Goal: Task Accomplishment & Management: Manage account settings

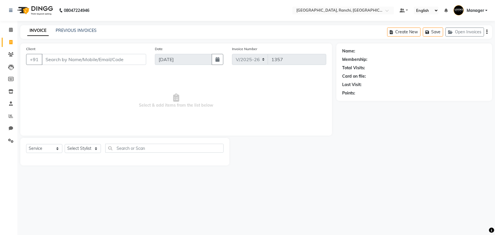
select select "6463"
select select "service"
click at [66, 61] on input "Client" at bounding box center [94, 59] width 104 height 11
type input "9771863666"
click at [132, 61] on span "Add Client" at bounding box center [131, 60] width 23 height 6
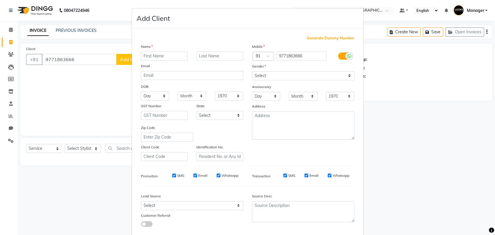
click at [166, 56] on input "text" at bounding box center [164, 56] width 47 height 9
type input "ABHISHEK"
click at [206, 53] on input "text" at bounding box center [219, 56] width 47 height 9
type input "."
click at [262, 78] on select "Select Male Female Other Prefer Not To Say" at bounding box center [303, 75] width 102 height 9
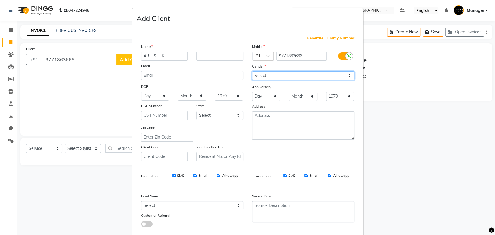
select select "[DEMOGRAPHIC_DATA]"
click at [252, 71] on select "Select Male Female Other Prefer Not To Say" at bounding box center [303, 75] width 102 height 9
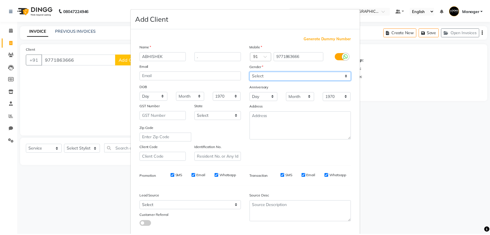
scroll to position [31, 0]
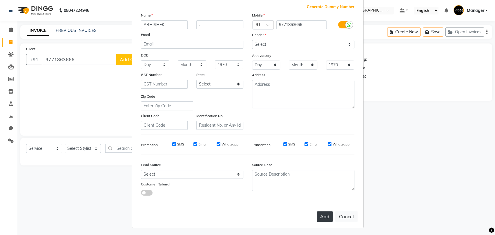
click at [323, 216] on button "Add" at bounding box center [324, 216] width 16 height 10
select select
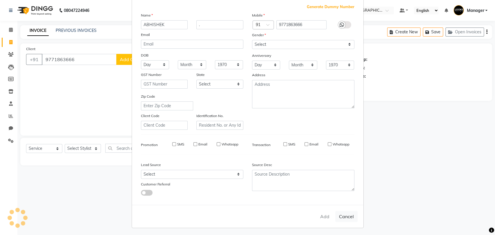
select select
checkbox input "false"
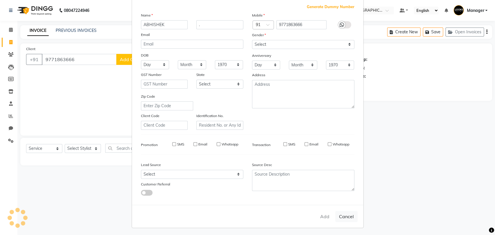
checkbox input "false"
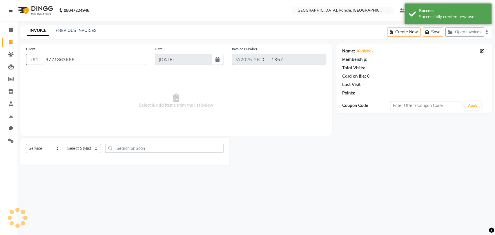
select select "1: Object"
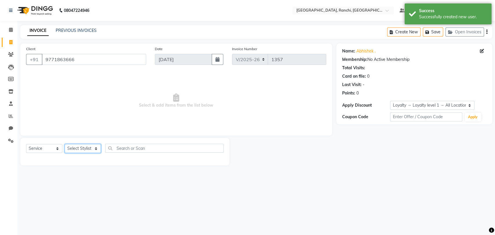
click at [82, 149] on select "Select Stylist Aman Anjana COUNTER_SALES Gautam_pdct Lokesh Manager Pravin Priy…" at bounding box center [83, 148] width 36 height 9
select select "49644"
click at [65, 144] on select "Select Stylist Aman Anjana COUNTER_SALES Gautam_pdct Lokesh Manager Pravin Priy…" at bounding box center [83, 148] width 36 height 9
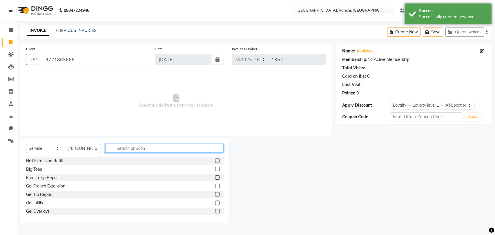
click at [129, 147] on input "text" at bounding box center [164, 148] width 118 height 9
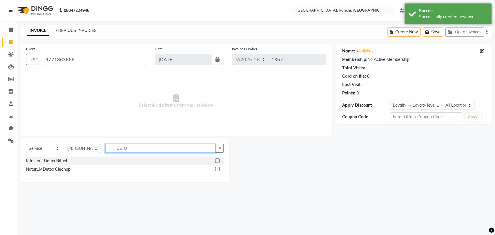
type input "DETO"
click at [216, 167] on label at bounding box center [217, 169] width 4 height 4
click at [216, 167] on input "checkbox" at bounding box center [217, 169] width 4 height 4
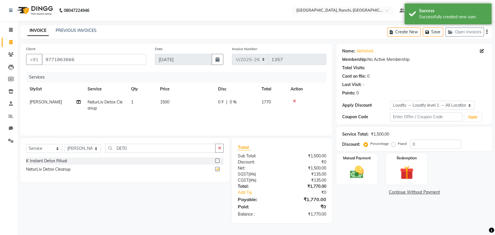
checkbox input "false"
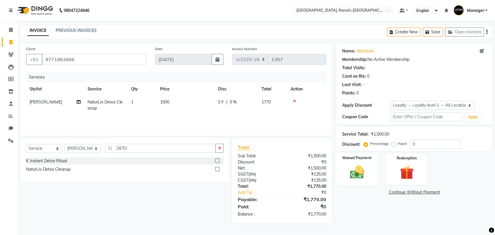
click at [362, 167] on img at bounding box center [356, 172] width 23 height 16
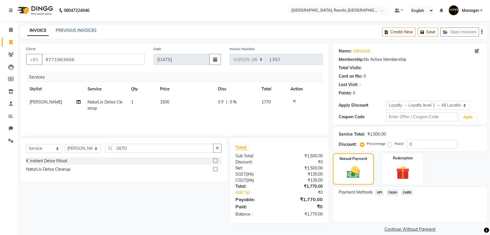
click at [377, 190] on span "UPI" at bounding box center [379, 192] width 9 height 7
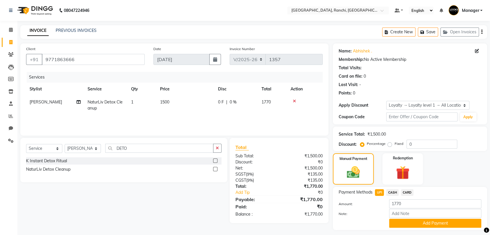
scroll to position [15, 0]
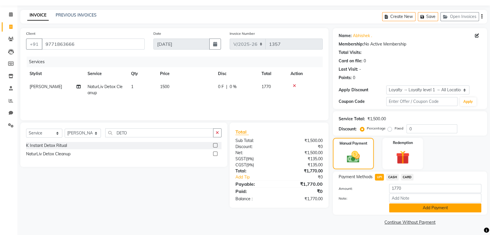
click at [427, 206] on button "Add Payment" at bounding box center [435, 207] width 92 height 9
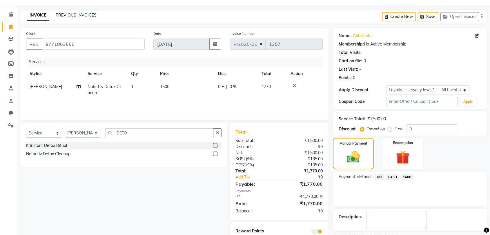
scroll to position [39, 0]
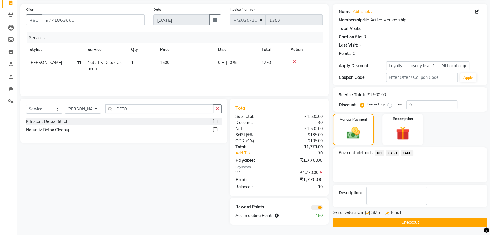
click at [416, 223] on button "Checkout" at bounding box center [410, 222] width 154 height 9
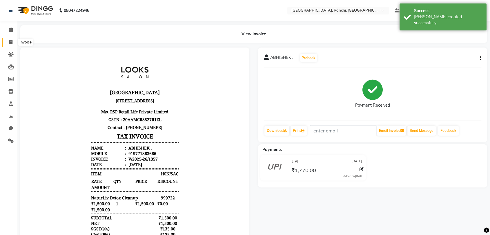
click at [8, 40] on span at bounding box center [11, 42] width 10 height 7
select select "service"
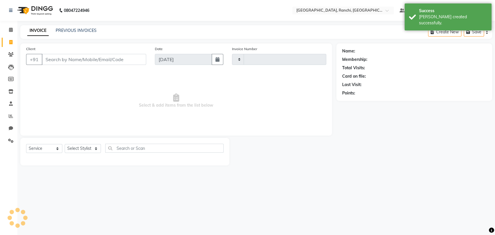
type input "1358"
select select "6463"
click at [80, 30] on link "PREVIOUS INVOICES" at bounding box center [76, 30] width 41 height 5
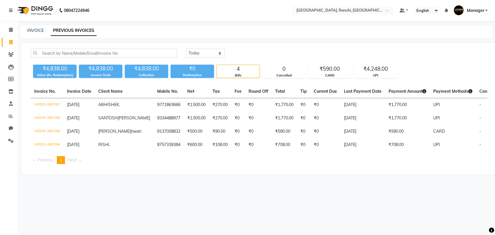
click at [64, 26] on link "PREVIOUS INVOICES" at bounding box center [74, 30] width 46 height 10
click at [205, 52] on select "Today Yesterday Custom Range" at bounding box center [205, 53] width 39 height 9
click at [186, 49] on select "Today Yesterday Custom Range" at bounding box center [205, 53] width 39 height 9
click at [197, 50] on select "Today Yesterday Custom Range" at bounding box center [207, 53] width 43 height 9
select select "yesterday"
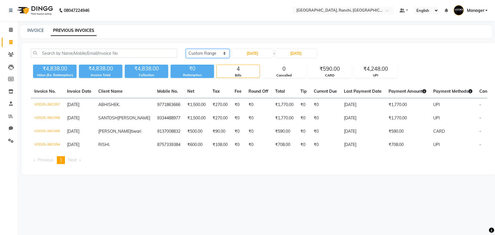
click at [186, 49] on select "Today Yesterday Custom Range" at bounding box center [207, 53] width 43 height 9
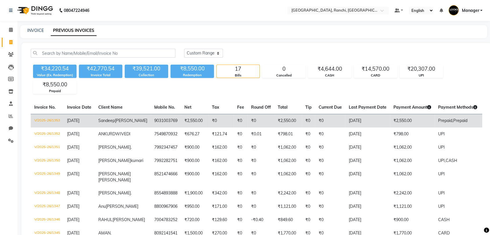
click at [208, 121] on td "₹0" at bounding box center [220, 121] width 25 height 14
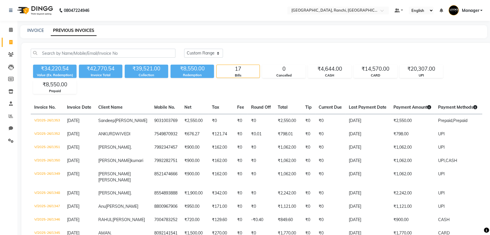
click at [249, 94] on div "Today Yesterday Custom Range ₹34,220.54 Value (Ex. Redemption) ₹42,770.54 Invoi…" at bounding box center [256, 216] width 470 height 346
click at [24, 27] on div "INVOICE PREVIOUS INVOICES" at bounding box center [253, 31] width 467 height 13
click at [37, 29] on link "INVOICE" at bounding box center [35, 30] width 17 height 5
select select "service"
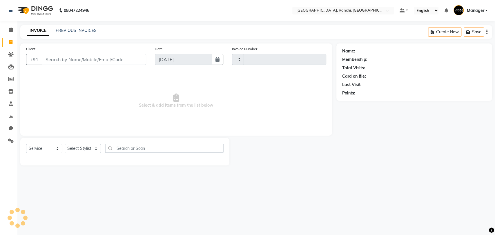
type input "1358"
select select "6463"
click at [61, 57] on input "Client" at bounding box center [94, 59] width 104 height 11
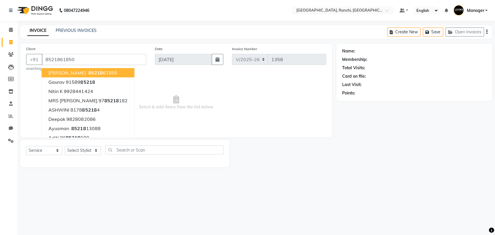
type input "8521861850"
select select "1: Object"
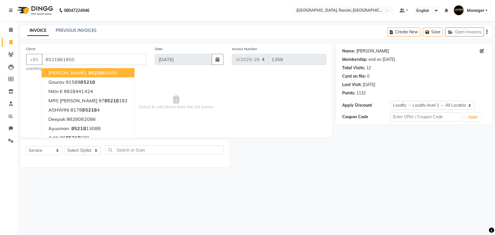
click at [369, 52] on link "Sandeep Jaiswal" at bounding box center [372, 51] width 32 height 6
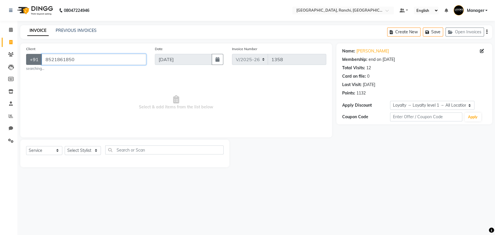
drag, startPoint x: 80, startPoint y: 60, endPoint x: 39, endPoint y: 55, distance: 40.9
click at [39, 55] on div "+91 8521861850" at bounding box center [86, 59] width 120 height 11
click at [39, 55] on button "+91" at bounding box center [34, 59] width 16 height 11
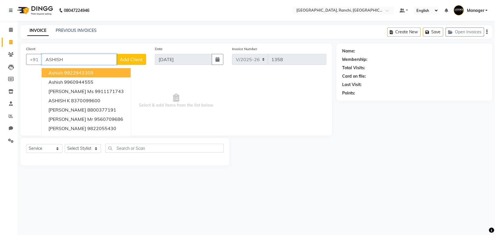
click at [90, 71] on ngb-highlight "9922943309" at bounding box center [78, 73] width 29 height 6
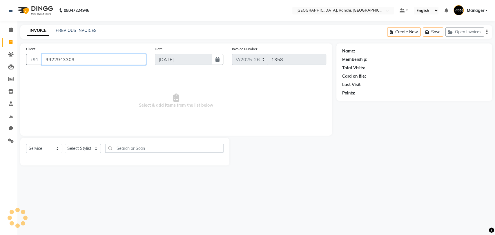
type input "9922943309"
select select "1: Object"
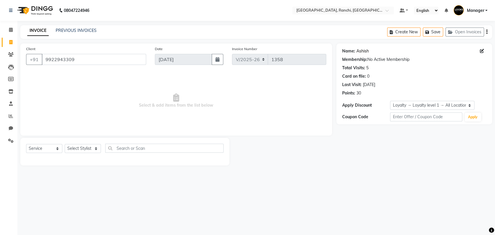
click at [365, 52] on link "Ashish" at bounding box center [362, 51] width 12 height 6
click at [12, 54] on icon at bounding box center [11, 54] width 6 height 4
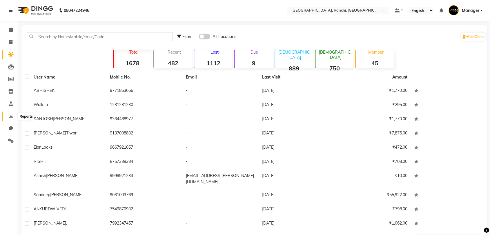
click at [11, 116] on icon at bounding box center [11, 116] width 4 height 4
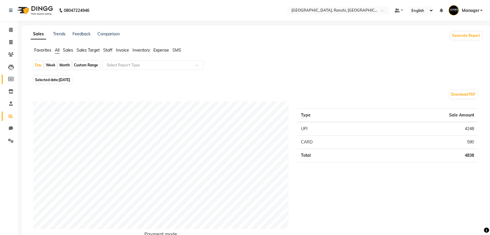
click at [10, 81] on icon at bounding box center [11, 79] width 6 height 4
select select
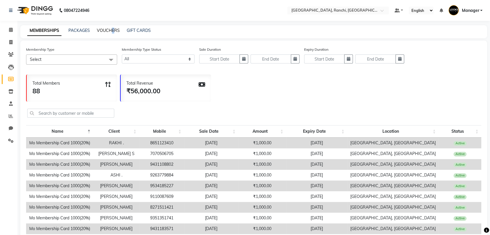
drag, startPoint x: 113, startPoint y: 27, endPoint x: 109, endPoint y: 30, distance: 4.7
click at [109, 30] on div "MEMBERSHIPS PACKAGES VOUCHERS GIFT CARDS" at bounding box center [253, 31] width 467 height 13
click at [109, 30] on link "VOUCHERS" at bounding box center [108, 30] width 23 height 5
select select
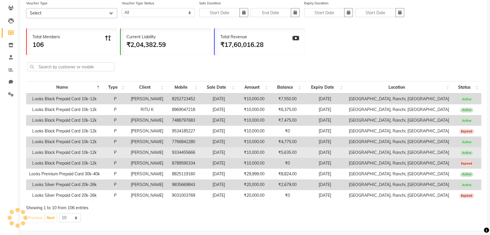
scroll to position [56, 0]
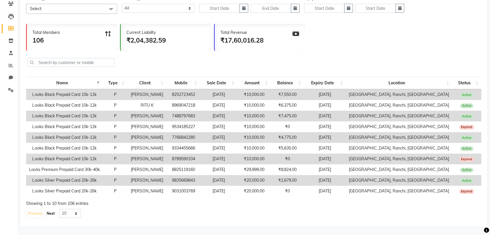
click at [49, 209] on button "Next" at bounding box center [50, 213] width 11 height 8
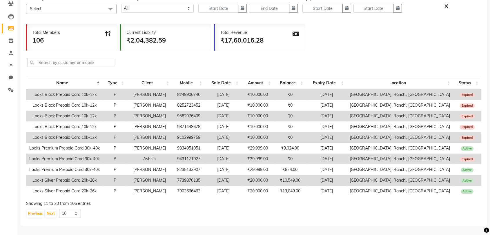
click at [187, 154] on td "9431171927" at bounding box center [188, 159] width 33 height 11
click at [190, 154] on td "9431171927" at bounding box center [188, 159] width 33 height 11
drag, startPoint x: 188, startPoint y: 153, endPoint x: 212, endPoint y: 152, distance: 23.5
click at [205, 154] on td "9431171927" at bounding box center [188, 159] width 33 height 11
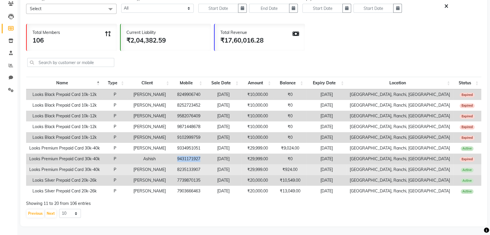
copy td "9431171927"
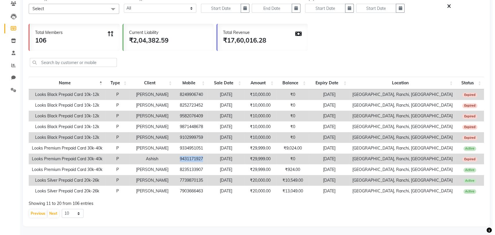
scroll to position [0, 0]
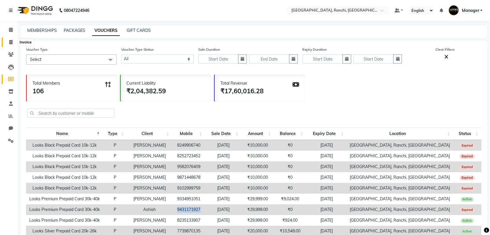
click at [10, 43] on icon at bounding box center [10, 42] width 3 height 4
select select "service"
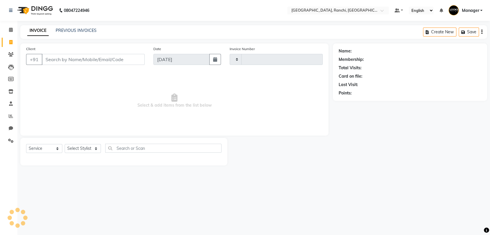
type input "1358"
select select "6463"
click at [54, 64] on input "Client" at bounding box center [94, 59] width 104 height 11
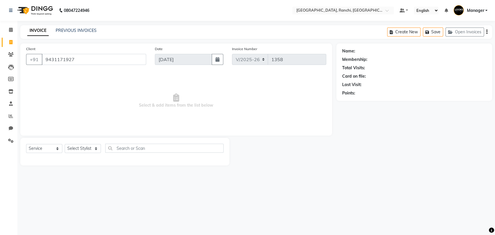
type input "9431171927"
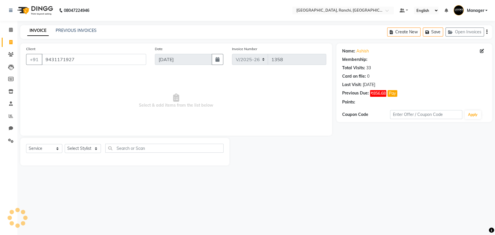
select select "1: Object"
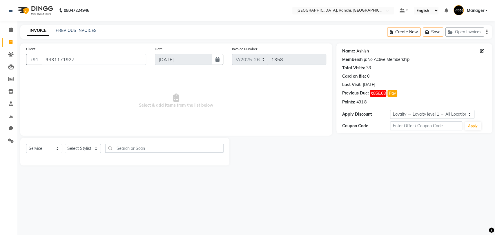
click at [362, 50] on link "Ashish" at bounding box center [362, 51] width 12 height 6
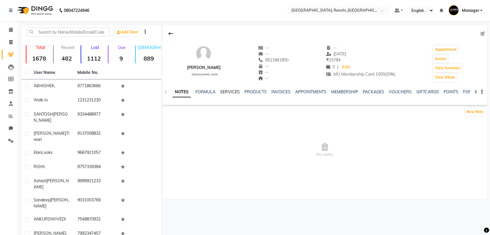
click at [227, 90] on link "SERVICES" at bounding box center [230, 91] width 20 height 5
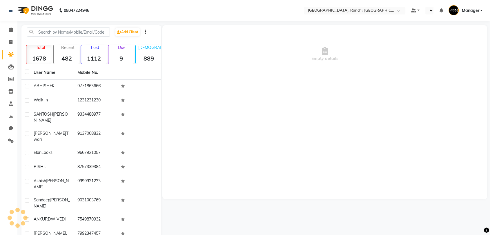
select select "en"
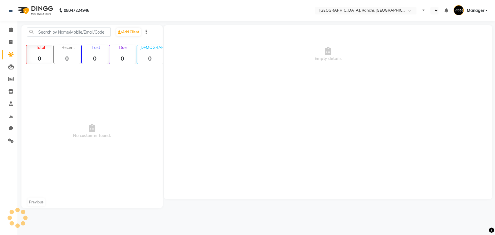
select select "en"
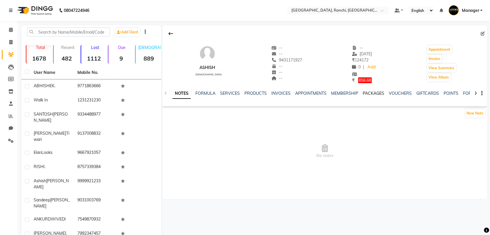
click at [373, 93] on link "PACKAGES" at bounding box center [372, 93] width 21 height 5
click at [367, 93] on link "VOUCHERS" at bounding box center [371, 93] width 23 height 5
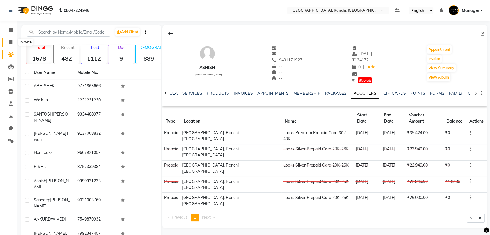
click at [9, 40] on icon at bounding box center [10, 42] width 3 height 4
select select "service"
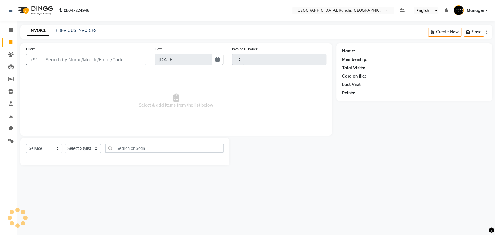
type input "1358"
select select "6463"
click at [89, 29] on link "PREVIOUS INVOICES" at bounding box center [76, 30] width 41 height 5
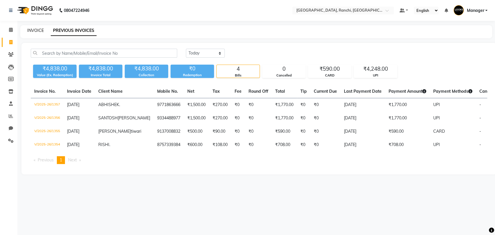
click at [37, 30] on link "INVOICE" at bounding box center [35, 30] width 17 height 5
select select "service"
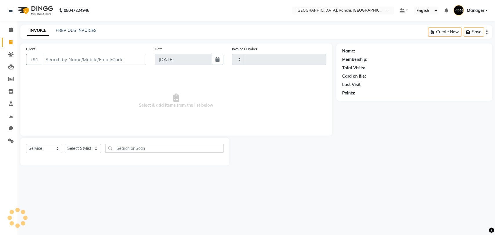
type input "1358"
select select "6463"
click at [84, 30] on link "PREVIOUS INVOICES" at bounding box center [76, 30] width 41 height 5
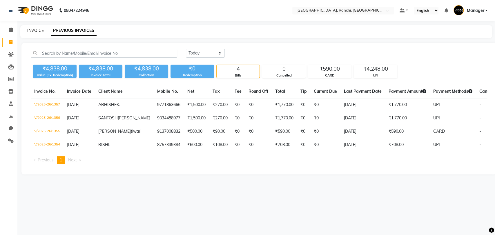
click at [37, 30] on link "INVOICE" at bounding box center [35, 30] width 17 height 5
select select "6463"
select select "service"
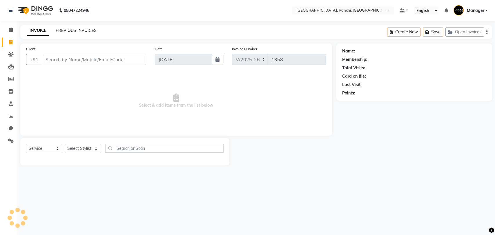
click at [70, 29] on link "PREVIOUS INVOICES" at bounding box center [76, 30] width 41 height 5
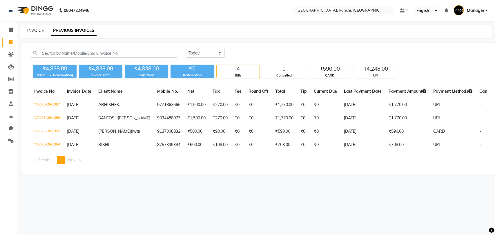
click at [37, 28] on link "INVOICE" at bounding box center [35, 30] width 17 height 5
select select "service"
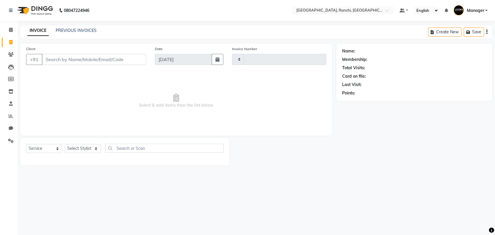
type input "1358"
select select "6463"
click at [73, 30] on link "PREVIOUS INVOICES" at bounding box center [76, 30] width 41 height 5
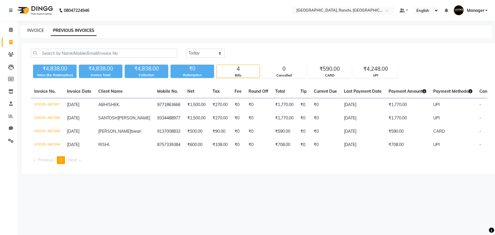
click at [35, 30] on link "INVOICE" at bounding box center [35, 30] width 17 height 5
select select "service"
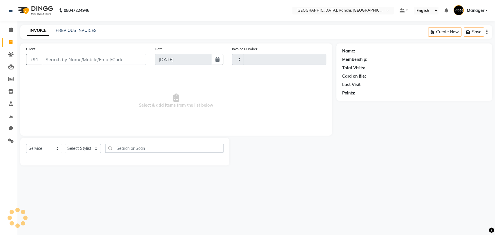
type input "1358"
select select "6463"
click at [79, 31] on link "PREVIOUS INVOICES" at bounding box center [76, 30] width 41 height 5
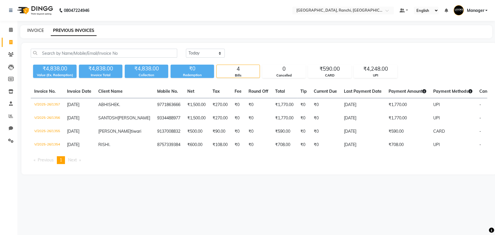
click at [34, 31] on link "INVOICE" at bounding box center [35, 30] width 17 height 5
select select "6463"
select select "service"
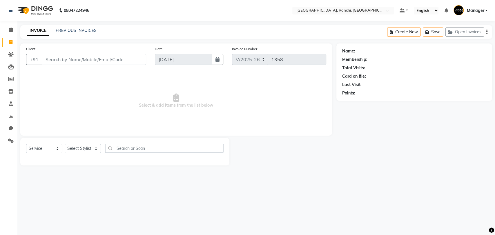
click at [65, 59] on input "Client" at bounding box center [94, 59] width 104 height 11
click at [88, 147] on select "Select Stylist Aman Anjana COUNTER_SALES Gautam_pdct Lokesh Manager Pravin Priy…" at bounding box center [83, 148] width 36 height 9
select select "67982"
click at [65, 144] on select "Select Stylist Aman Anjana COUNTER_SALES Gautam_pdct Lokesh Manager Pravin Priy…" at bounding box center [83, 148] width 36 height 9
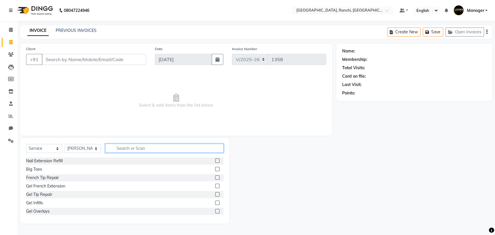
click at [133, 144] on input "text" at bounding box center [164, 148] width 118 height 9
type input "CUT"
click at [215, 169] on label at bounding box center [217, 169] width 4 height 4
click at [215, 169] on input "checkbox" at bounding box center [217, 169] width 4 height 4
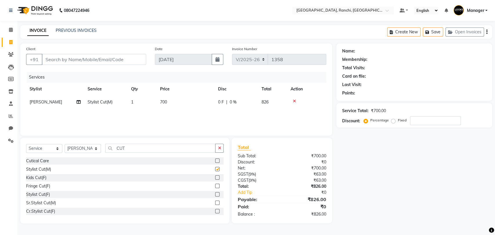
checkbox input "false"
click at [140, 147] on input "CUT" at bounding box center [160, 148] width 110 height 9
type input "C"
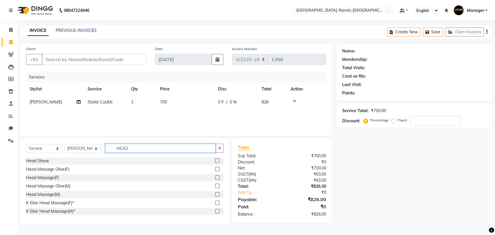
type input "HEAD"
click at [215, 195] on label at bounding box center [217, 194] width 4 height 4
click at [215, 195] on input "checkbox" at bounding box center [217, 195] width 4 height 4
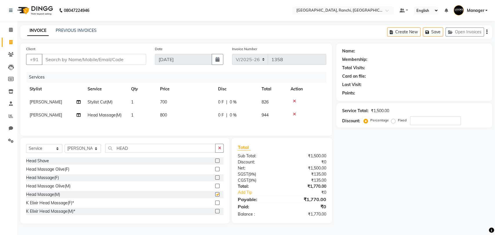
checkbox input "false"
click at [136, 149] on input "HEAD" at bounding box center [160, 148] width 110 height 9
type input "H"
type input "FOOT"
click at [215, 162] on label at bounding box center [217, 160] width 4 height 4
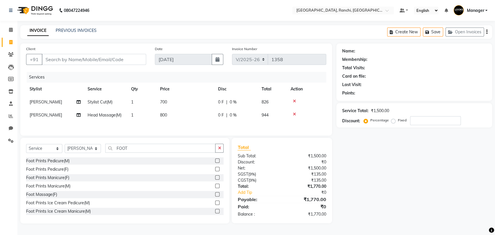
click at [215, 162] on input "checkbox" at bounding box center [217, 161] width 4 height 4
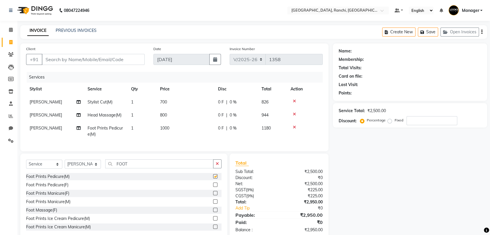
checkbox input "false"
click at [37, 129] on span "[PERSON_NAME]" at bounding box center [46, 127] width 32 height 5
select select "67982"
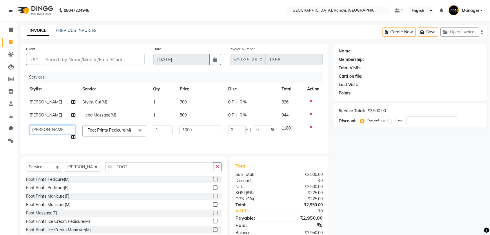
click at [47, 128] on select "Aman Anjana COUNTER_SALES Gautam_pdct Lokesh Manager Pravin Priyanka_ACC_User P…" at bounding box center [53, 129] width 46 height 9
select select "83274"
click at [179, 101] on span "700" at bounding box center [182, 101] width 7 height 5
select select "67982"
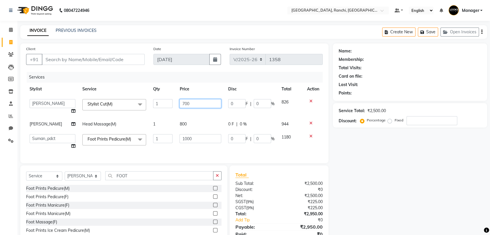
click at [181, 101] on input "700" at bounding box center [200, 103] width 42 height 9
type input "600"
click at [178, 123] on tbody "Aman Anjana COUNTER_SALES Gautam_pdct Lokesh Manager Pravin Priyanka_ACC_User P…" at bounding box center [174, 124] width 296 height 57
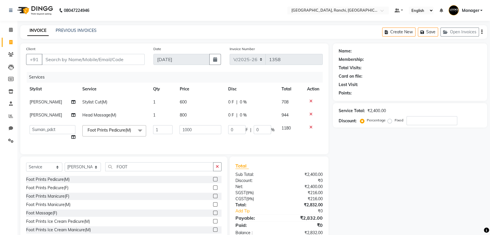
click at [179, 117] on span "800" at bounding box center [182, 114] width 7 height 5
select select "67982"
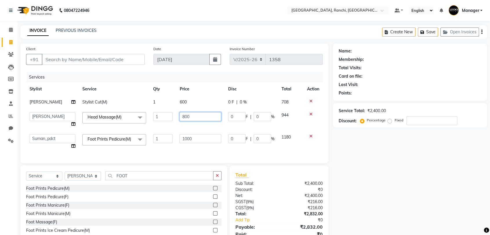
click at [181, 116] on input "800" at bounding box center [200, 116] width 42 height 9
type input "600"
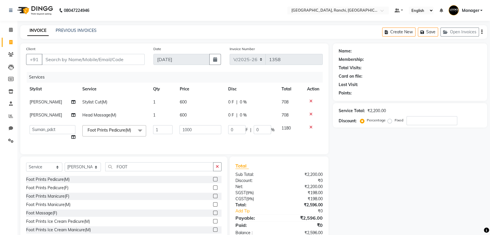
click at [185, 166] on div "Client +91 Date 01-09-2025 Invoice Number V/2025 V/2025-26 1358 Services Stylis…" at bounding box center [174, 142] width 317 height 198
click at [137, 171] on input "FOOT" at bounding box center [159, 166] width 108 height 9
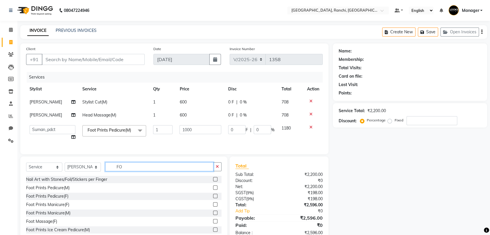
type input "F"
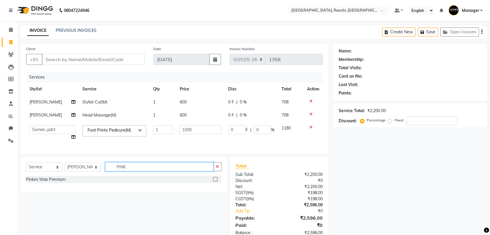
type input "PINK"
click at [213, 181] on label at bounding box center [215, 179] width 4 height 4
click at [213, 181] on input "checkbox" at bounding box center [215, 180] width 4 height 4
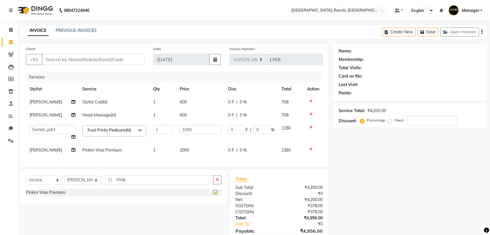
checkbox input "false"
click at [181, 148] on span "2000" at bounding box center [183, 149] width 9 height 5
select select "67982"
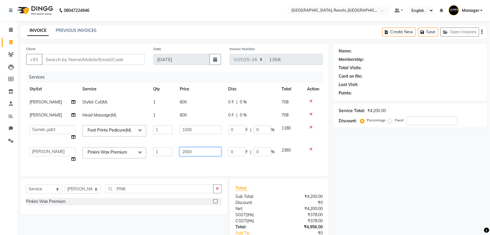
click at [184, 150] on input "2000" at bounding box center [200, 151] width 42 height 9
type input "2500"
click at [168, 176] on div "Client +91 Date 01-09-2025 Invoice Number V/2025 V/2025-26 1358 Services Stylis…" at bounding box center [174, 153] width 317 height 220
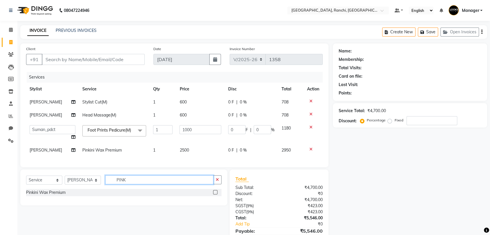
click at [141, 184] on input "PINK" at bounding box center [159, 179] width 108 height 9
type input "P"
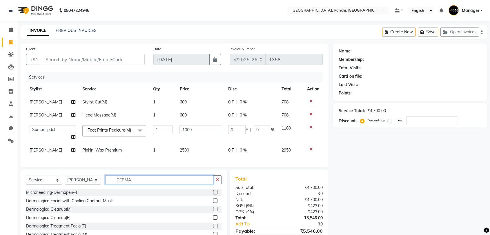
scroll to position [23, 0]
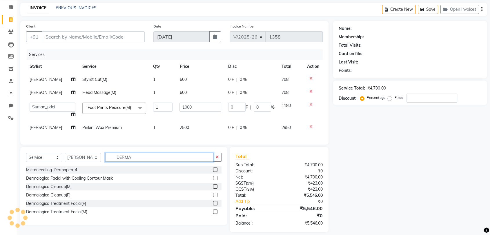
type input "DERMA"
click at [215, 197] on label at bounding box center [215, 195] width 4 height 4
click at [215, 197] on input "checkbox" at bounding box center [215, 195] width 4 height 4
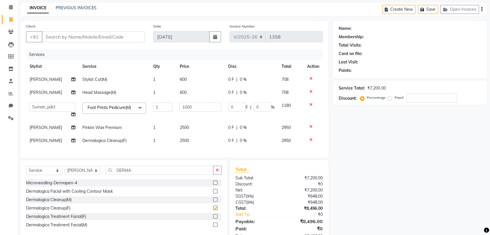
checkbox input "false"
click at [137, 174] on input "DERMA" at bounding box center [159, 170] width 108 height 9
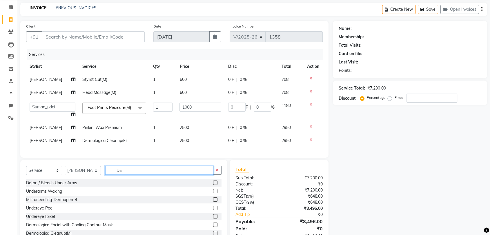
type input "D"
type input "C"
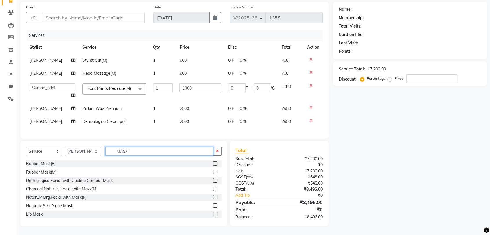
scroll to position [0, 0]
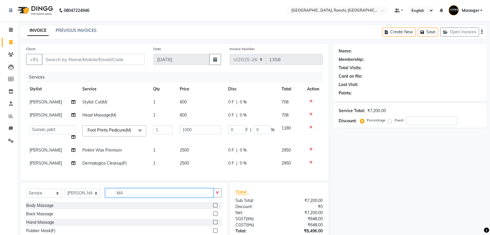
type input "M"
type input "DERMA"
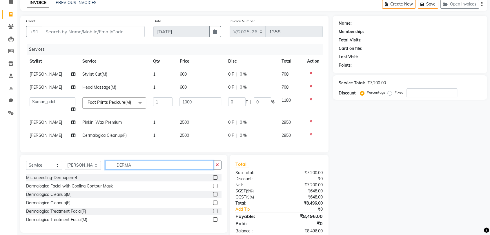
scroll to position [26, 0]
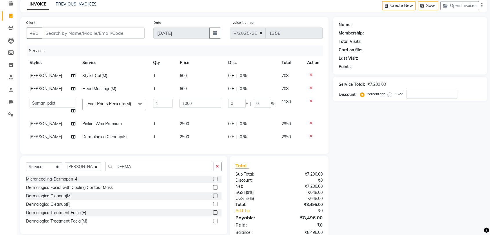
click at [183, 137] on span "2500" at bounding box center [183, 136] width 9 height 5
select select "67982"
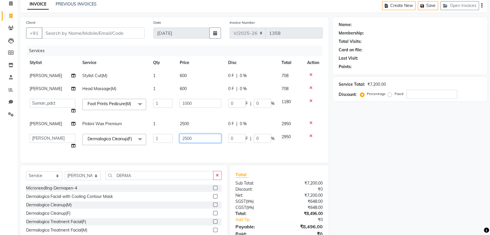
click at [183, 138] on input "2500" at bounding box center [200, 138] width 42 height 9
type input "4000"
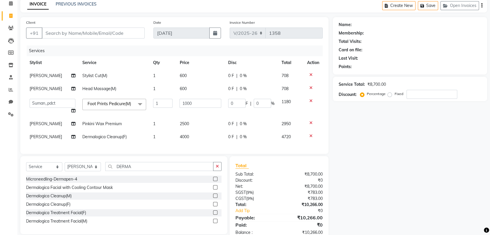
click at [181, 167] on div "Client +91 Date 01-09-2025 Invoice Number V/2025 V/2025-26 1358 Services Stylis…" at bounding box center [174, 129] width 317 height 224
click at [135, 171] on input "DERMA" at bounding box center [159, 166] width 108 height 9
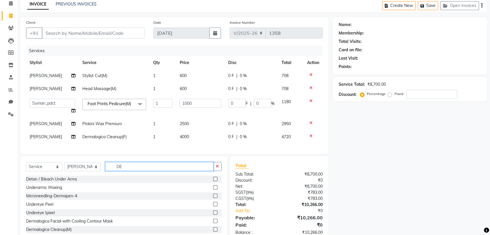
type input "D"
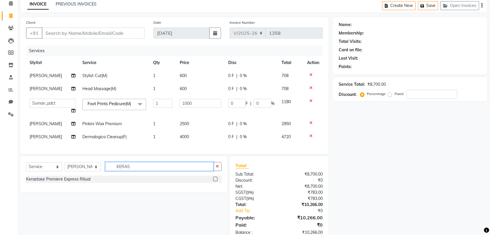
type input "KERAS"
click at [215, 181] on label at bounding box center [215, 179] width 4 height 4
click at [215, 181] on input "checkbox" at bounding box center [215, 179] width 4 height 4
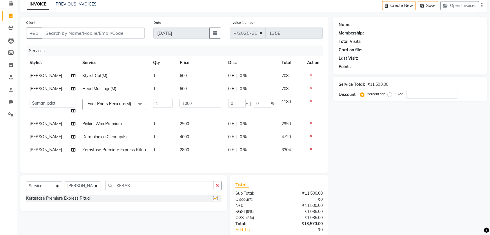
checkbox input "false"
click at [180, 148] on span "2800" at bounding box center [183, 149] width 9 height 5
select select "67982"
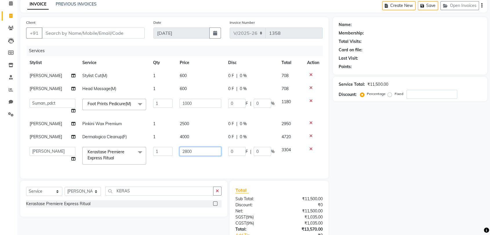
click at [183, 151] on input "2800" at bounding box center [200, 151] width 42 height 9
type input "4100"
click at [186, 180] on div "Client +91 Date 01-09-2025 Invoice Number V/2025 V/2025-26 1358 Services Stylis…" at bounding box center [174, 141] width 317 height 249
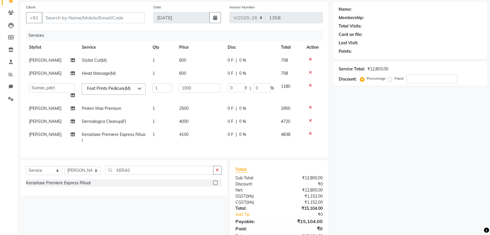
scroll to position [41, 0]
click at [134, 174] on input "KERAS" at bounding box center [159, 170] width 108 height 9
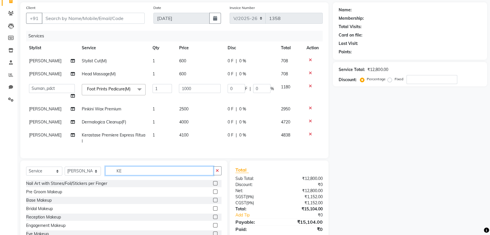
type input "K"
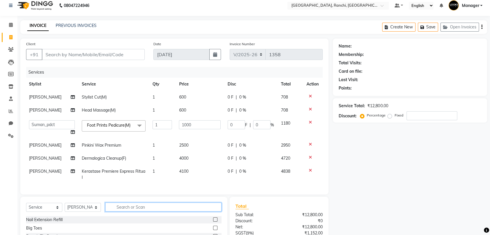
scroll to position [5, 0]
click at [129, 212] on input "text" at bounding box center [163, 207] width 116 height 9
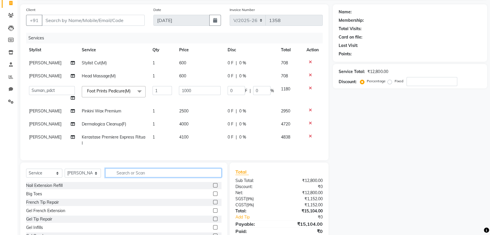
scroll to position [21, 0]
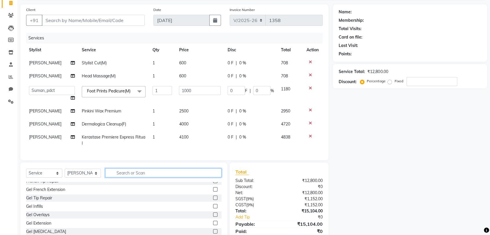
click at [124, 177] on input "text" at bounding box center [163, 172] width 116 height 9
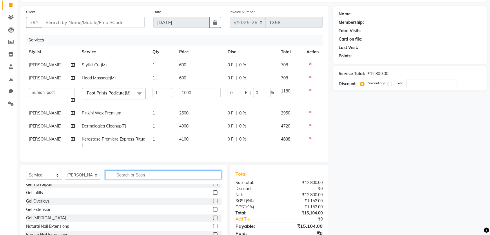
scroll to position [43, 0]
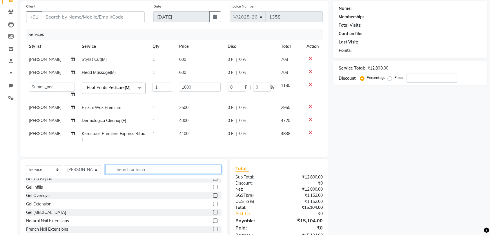
click at [139, 172] on input "text" at bounding box center [163, 169] width 116 height 9
click at [163, 156] on div "Client +91 Date 01-09-2025 Invoice Number V/2025 V/2025-26 1358 Services Stylis…" at bounding box center [174, 79] width 308 height 156
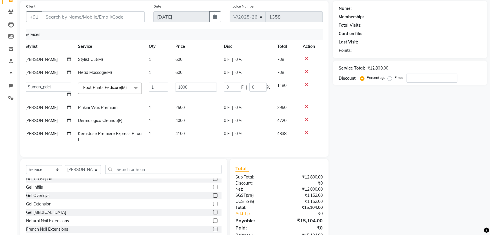
scroll to position [0, 0]
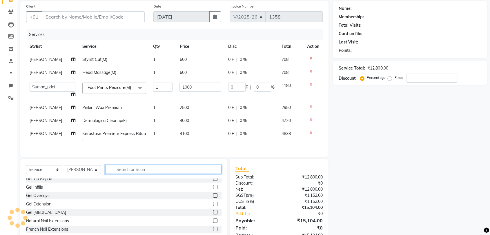
click at [141, 174] on input "text" at bounding box center [163, 169] width 116 height 9
click at [149, 174] on input "text" at bounding box center [163, 169] width 116 height 9
click at [121, 174] on input "text" at bounding box center [163, 169] width 116 height 9
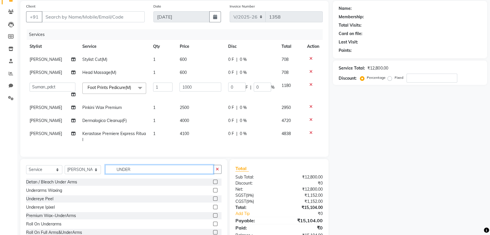
scroll to position [1, 0]
type input "UNDER"
click at [213, 217] on label at bounding box center [215, 215] width 4 height 4
click at [213, 217] on input "checkbox" at bounding box center [215, 215] width 4 height 4
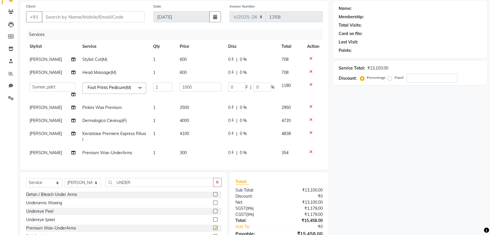
checkbox input "false"
click at [180, 154] on span "300" at bounding box center [182, 152] width 7 height 5
select select "67982"
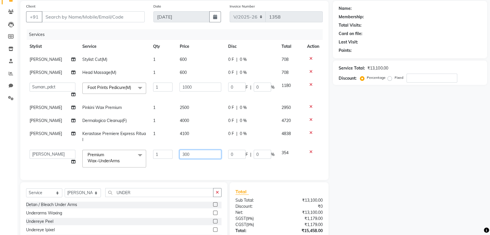
click at [180, 154] on input "300" at bounding box center [200, 154] width 42 height 9
type input "400"
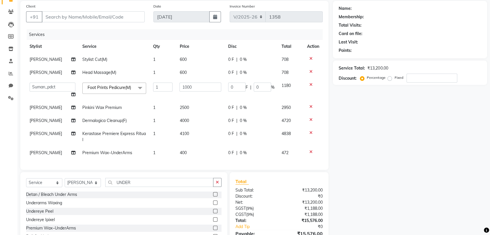
click at [183, 179] on div "Client +91 Date 01-09-2025 Invoice Number V/2025 V/2025-26 1358 Services Stylis…" at bounding box center [174, 129] width 317 height 257
click at [139, 183] on input "UNDER" at bounding box center [159, 182] width 108 height 9
type input "U"
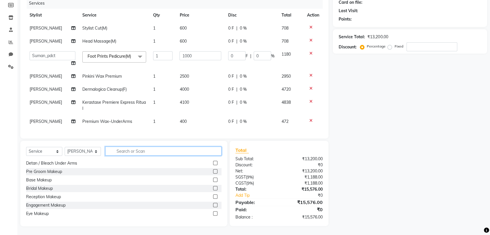
scroll to position [0, 0]
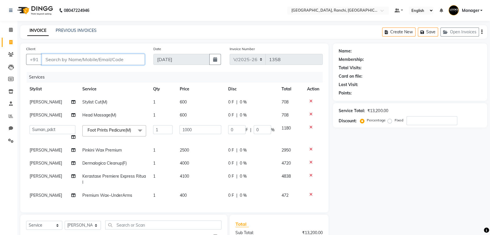
click at [118, 59] on input "Client" at bounding box center [93, 59] width 103 height 11
click at [77, 61] on input "Client" at bounding box center [93, 59] width 103 height 11
click at [87, 59] on input "Client" at bounding box center [93, 59] width 103 height 11
type input "9"
type input "0"
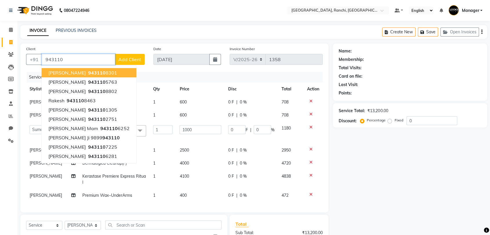
click at [87, 72] on ngb-highlight "943110 8301" at bounding box center [102, 73] width 30 height 6
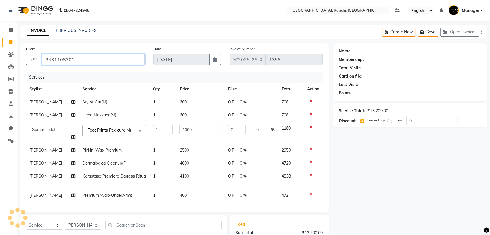
type input "9431108301"
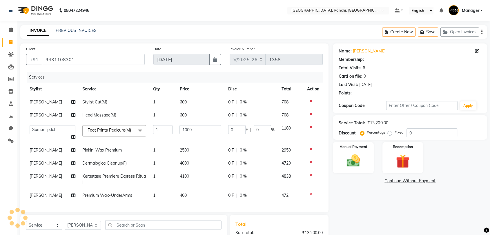
select select "1: Object"
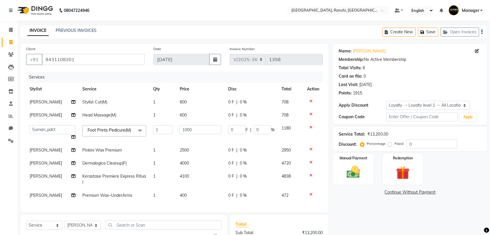
click at [35, 151] on span "[PERSON_NAME]" at bounding box center [46, 149] width 32 height 5
select select "67982"
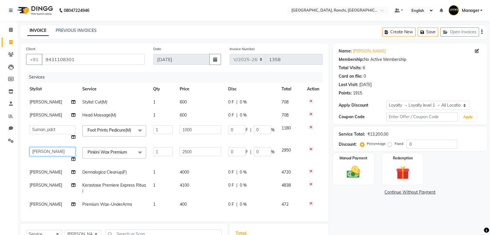
click at [40, 147] on select "Aman Anjana COUNTER_SALES Gautam_pdct Lokesh Manager Pravin Priyanka_ACC_User P…" at bounding box center [53, 151] width 46 height 9
select select "70568"
drag, startPoint x: 38, startPoint y: 167, endPoint x: 38, endPoint y: 172, distance: 4.3
click at [38, 172] on td "[PERSON_NAME]" at bounding box center [52, 172] width 53 height 13
select select "67982"
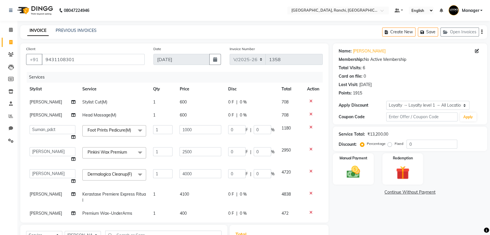
click at [38, 172] on select "Aman Anjana COUNTER_SALES Gautam_pdct Lokesh Manager Pravin Priyanka_ACC_User P…" at bounding box center [53, 173] width 46 height 9
select select "70568"
click at [40, 199] on td "[PERSON_NAME]" at bounding box center [52, 197] width 53 height 19
select select "67982"
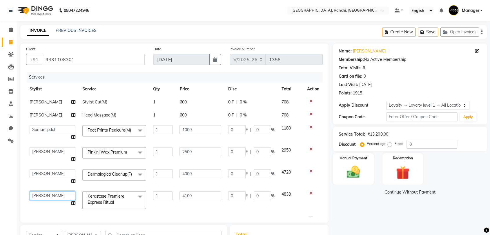
click at [39, 195] on select "Aman Anjana COUNTER_SALES Gautam_pdct Lokesh Manager Pravin Priyanka_ACC_User P…" at bounding box center [53, 195] width 46 height 9
select select "63420"
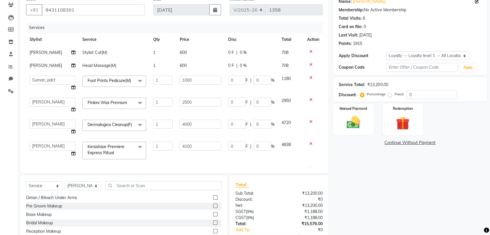
scroll to position [69, 0]
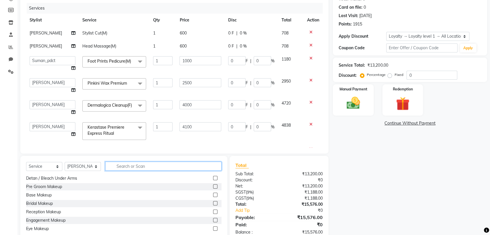
drag, startPoint x: 133, startPoint y: 165, endPoint x: 125, endPoint y: 166, distance: 7.8
click at [125, 166] on input "text" at bounding box center [163, 166] width 116 height 9
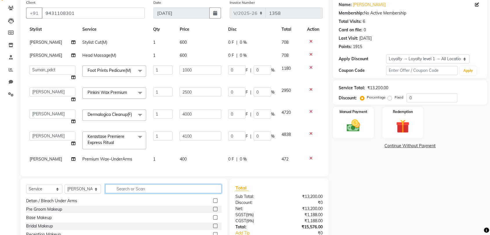
scroll to position [46, 0]
click at [34, 156] on span "[PERSON_NAME]" at bounding box center [46, 158] width 32 height 5
select select "67982"
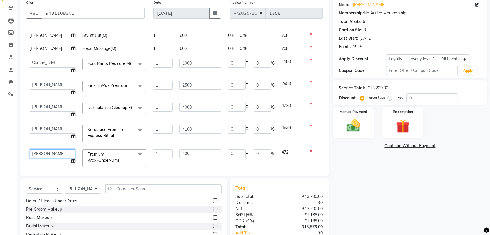
drag, startPoint x: 34, startPoint y: 155, endPoint x: 38, endPoint y: 155, distance: 3.2
click at [38, 155] on select "Aman Anjana COUNTER_SALES Gautam_pdct Lokesh Manager Pravin Priyanka_ACC_User P…" at bounding box center [53, 153] width 46 height 9
select select "70568"
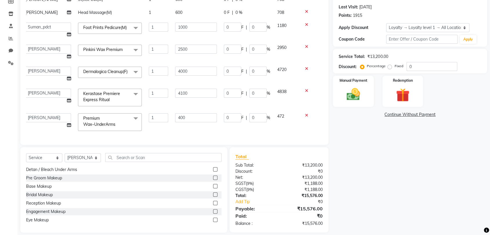
scroll to position [32, 0]
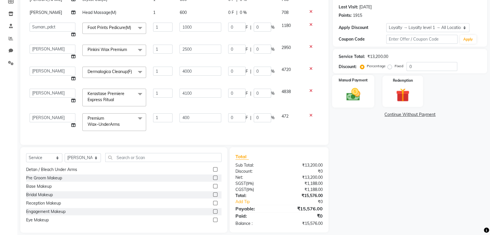
click at [358, 91] on img at bounding box center [353, 94] width 23 height 16
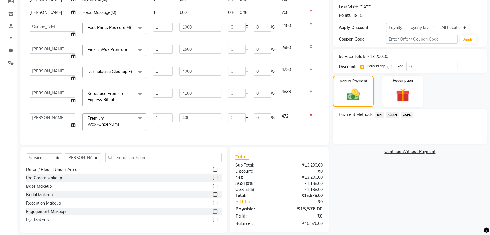
click at [392, 114] on span "CASH" at bounding box center [392, 115] width 12 height 7
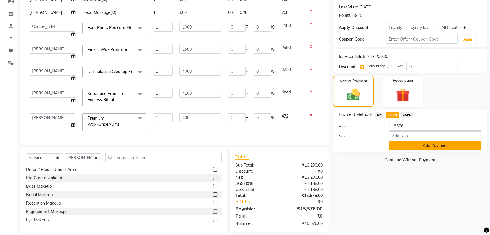
click at [401, 145] on button "Add Payment" at bounding box center [435, 145] width 92 height 9
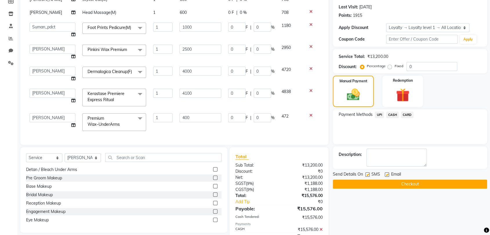
click at [376, 182] on button "Checkout" at bounding box center [410, 184] width 154 height 9
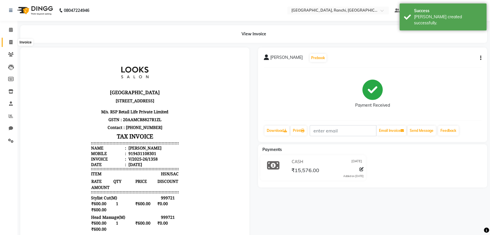
click at [6, 41] on span at bounding box center [11, 42] width 10 height 7
select select "service"
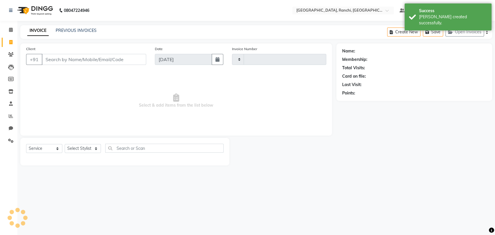
type input "1359"
select select "6463"
click at [69, 34] on div "INVOICE PREVIOUS INVOICES" at bounding box center [61, 31] width 83 height 7
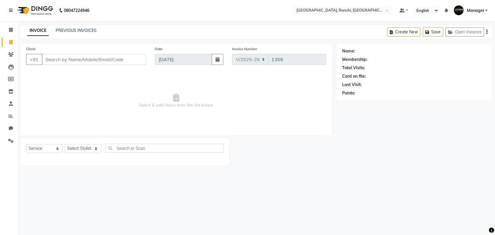
click at [72, 27] on div "INVOICE PREVIOUS INVOICES Create New Save Open Invoices" at bounding box center [255, 32] width 471 height 14
drag, startPoint x: 70, startPoint y: 35, endPoint x: 70, endPoint y: 32, distance: 3.2
click at [70, 32] on div "INVOICE PREVIOUS INVOICES Create New Save Open Invoices" at bounding box center [255, 32] width 471 height 14
click at [70, 32] on link "PREVIOUS INVOICES" at bounding box center [76, 30] width 41 height 5
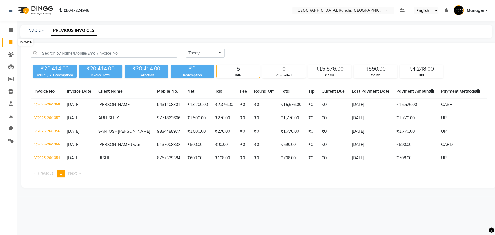
click at [9, 44] on span at bounding box center [11, 42] width 10 height 7
select select "6463"
select select "service"
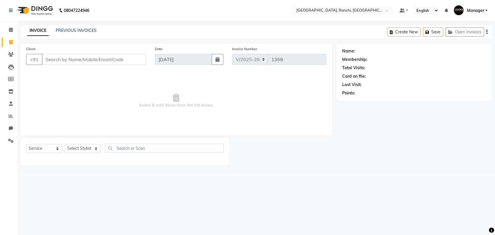
click at [76, 58] on input "Client" at bounding box center [94, 59] width 104 height 11
click at [82, 60] on input "94311719827" at bounding box center [79, 59] width 75 height 11
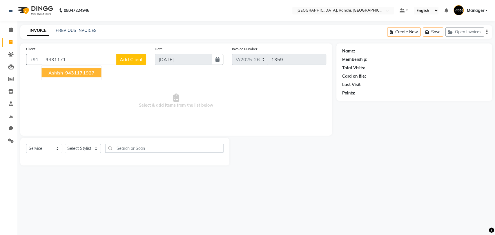
click at [81, 72] on span "9431171" at bounding box center [75, 73] width 20 height 6
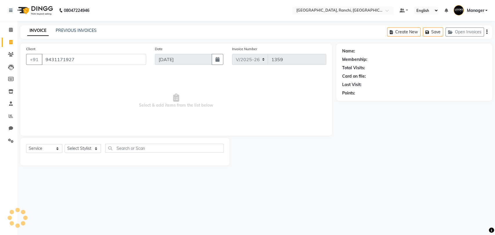
type input "9431171927"
select select "1: Object"
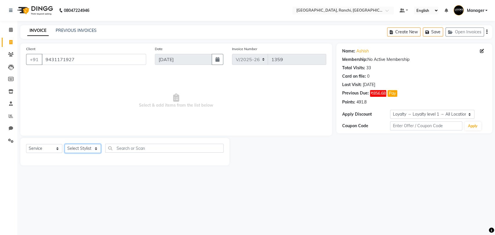
click at [83, 148] on select "Select Stylist Aman Anjana COUNTER_SALES Gautam_pdct Lokesh Manager Pravin Priy…" at bounding box center [83, 148] width 36 height 9
select select "89619"
click at [65, 144] on select "Select Stylist Aman Anjana COUNTER_SALES Gautam_pdct Lokesh Manager Pravin Priy…" at bounding box center [83, 148] width 36 height 9
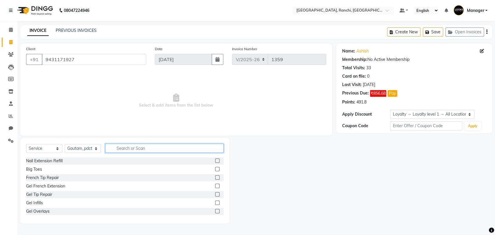
click at [130, 150] on input "text" at bounding box center [164, 148] width 118 height 9
type input "HEAD"
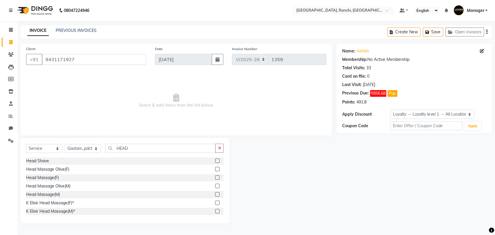
click at [215, 194] on label at bounding box center [217, 194] width 4 height 4
click at [215, 194] on input "checkbox" at bounding box center [217, 195] width 4 height 4
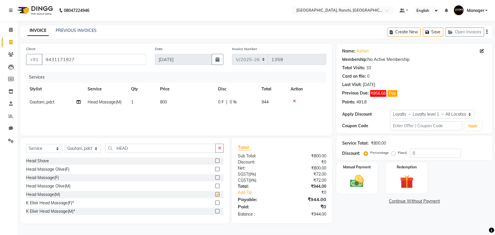
checkbox input "false"
click at [132, 145] on input "HEAD" at bounding box center [160, 148] width 110 height 9
type input "H"
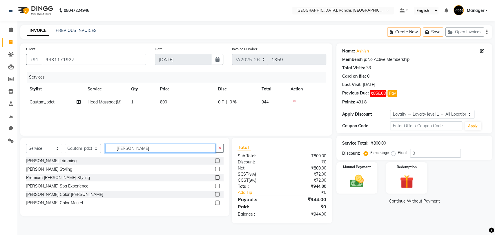
type input "BEARD"
click at [216, 161] on label at bounding box center [217, 160] width 4 height 4
click at [216, 161] on input "checkbox" at bounding box center [217, 161] width 4 height 4
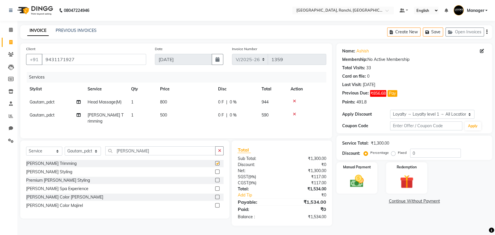
checkbox input "false"
click at [164, 101] on span "800" at bounding box center [163, 101] width 7 height 5
select select "89619"
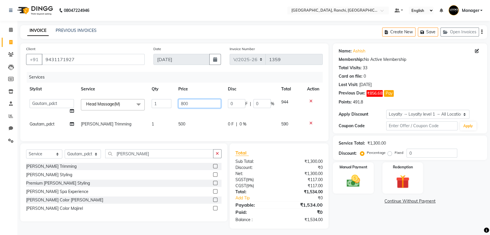
click at [184, 104] on input "800" at bounding box center [199, 103] width 43 height 9
type input "600"
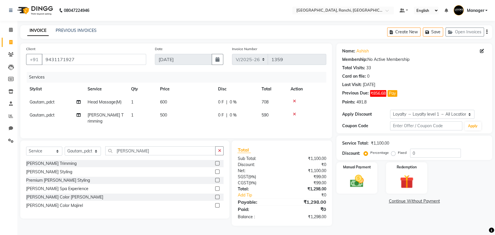
drag, startPoint x: 183, startPoint y: 119, endPoint x: 175, endPoint y: 114, distance: 9.6
click at [175, 114] on td "500" at bounding box center [185, 118] width 58 height 19
select select "89619"
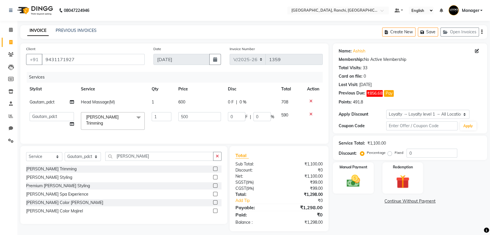
click at [175, 114] on td "500" at bounding box center [200, 121] width 50 height 25
click at [188, 118] on input "500" at bounding box center [199, 116] width 43 height 9
type input "5"
type input "300"
click at [189, 141] on div "Client +91 9431171927 Date 01-09-2025 Invoice Number V/2025 V/2025-26 1359 Serv…" at bounding box center [174, 137] width 317 height 188
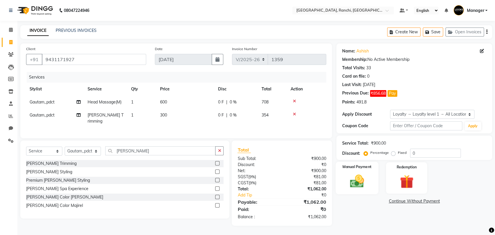
click at [367, 177] on img at bounding box center [356, 181] width 23 height 16
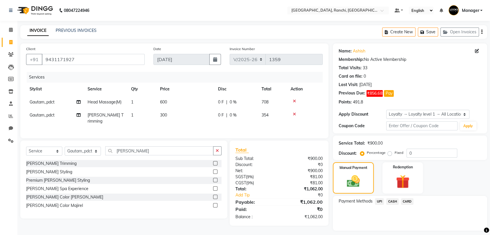
click at [389, 202] on span "CASH" at bounding box center [392, 201] width 12 height 7
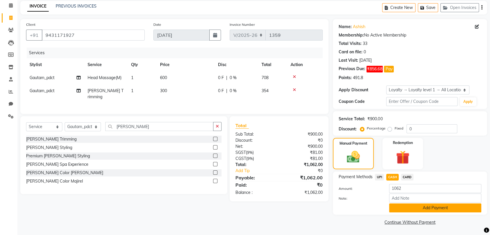
click at [432, 207] on button "Add Payment" at bounding box center [435, 207] width 92 height 9
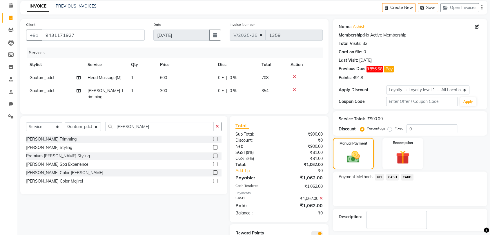
scroll to position [49, 0]
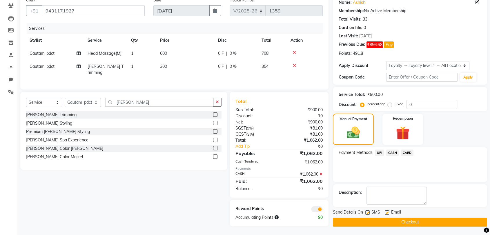
click at [411, 219] on button "Checkout" at bounding box center [410, 222] width 154 height 9
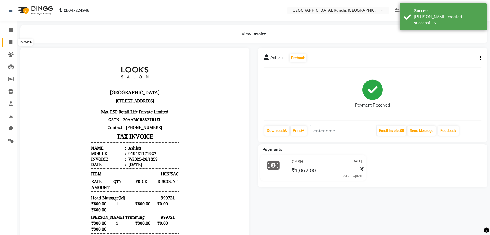
click at [9, 40] on icon at bounding box center [10, 42] width 3 height 4
select select "service"
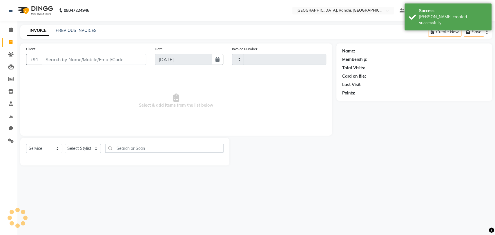
type input "1360"
select select "6463"
click at [76, 56] on input "Client" at bounding box center [94, 59] width 104 height 11
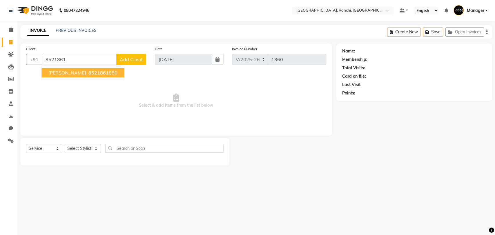
click at [100, 71] on span "8521861" at bounding box center [98, 73] width 20 height 6
type input "8521861850"
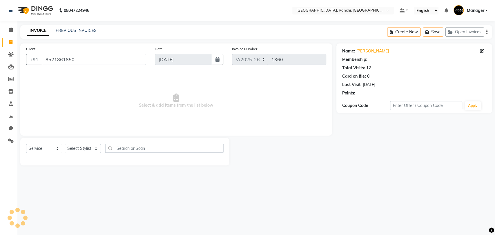
select select "1: Object"
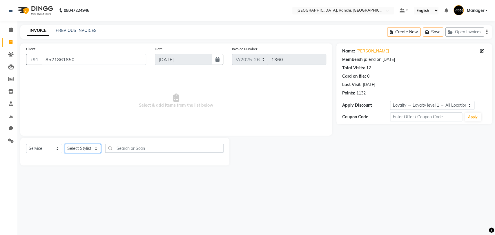
click at [79, 146] on select "Select Stylist Aman Anjana COUNTER_SALES Gautam_pdct Lokesh Manager Pravin Priy…" at bounding box center [83, 148] width 36 height 9
select select "67982"
click at [65, 144] on select "Select Stylist Aman Anjana COUNTER_SALES Gautam_pdct Lokesh Manager Pravin Priy…" at bounding box center [83, 148] width 36 height 9
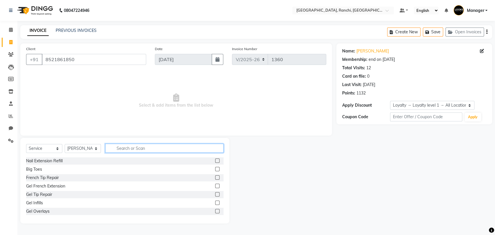
click at [145, 147] on input "text" at bounding box center [164, 148] width 118 height 9
type input "CUT"
click at [210, 169] on div "Stylist Cut(M)" at bounding box center [124, 169] width 197 height 7
click at [215, 170] on label at bounding box center [217, 169] width 4 height 4
click at [215, 170] on input "checkbox" at bounding box center [217, 169] width 4 height 4
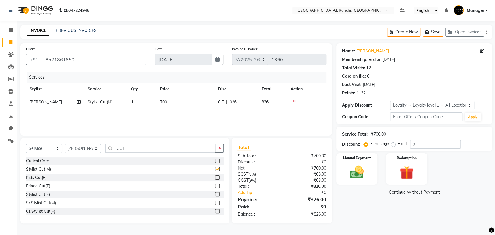
checkbox input "false"
click at [150, 148] on input "CUT" at bounding box center [160, 148] width 110 height 9
type input "C"
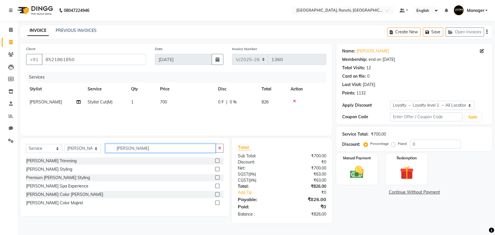
type input "BEARD"
click at [217, 160] on label at bounding box center [217, 160] width 4 height 4
click at [217, 160] on input "checkbox" at bounding box center [217, 161] width 4 height 4
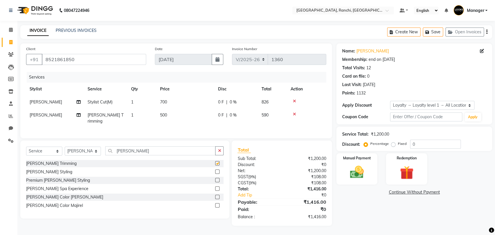
checkbox input "false"
drag, startPoint x: 163, startPoint y: 103, endPoint x: 162, endPoint y: 98, distance: 4.8
click at [162, 98] on td "700" at bounding box center [185, 102] width 58 height 13
select select "67982"
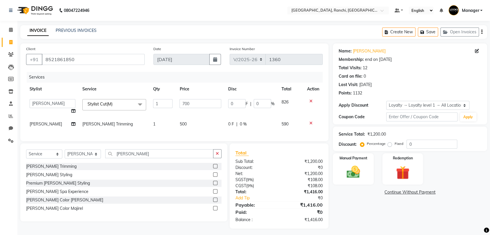
click at [162, 98] on td "1" at bounding box center [163, 107] width 26 height 22
click at [181, 103] on input "700" at bounding box center [200, 103] width 42 height 9
type input "600"
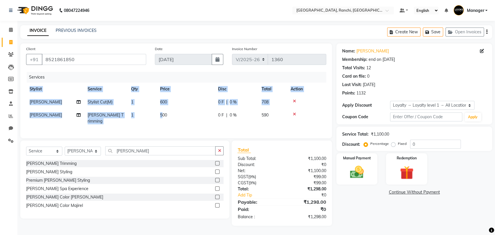
drag, startPoint x: 180, startPoint y: 124, endPoint x: 163, endPoint y: 114, distance: 19.4
click at [163, 114] on span "500" at bounding box center [163, 114] width 7 height 5
select select "67982"
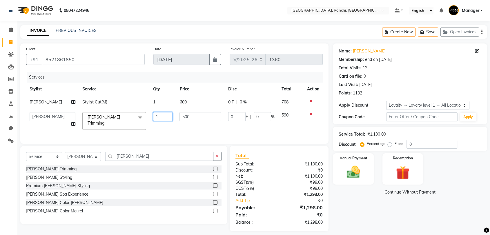
click at [163, 114] on input "1" at bounding box center [162, 116] width 19 height 9
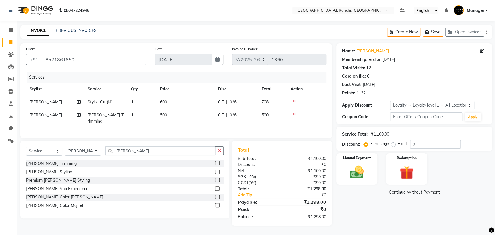
click at [162, 114] on span "500" at bounding box center [163, 114] width 7 height 5
select select "67982"
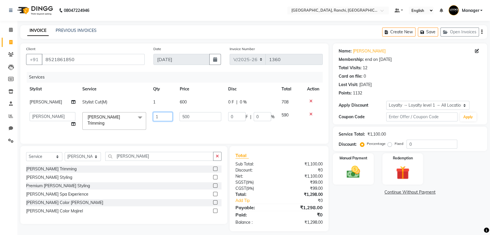
click at [162, 114] on input "1" at bounding box center [162, 116] width 19 height 9
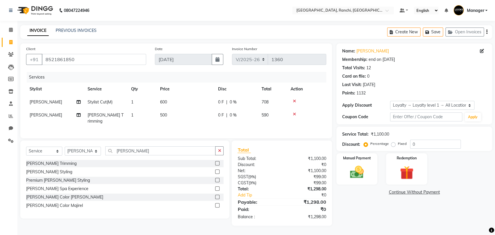
click at [182, 117] on td "500" at bounding box center [185, 118] width 58 height 19
select select "67982"
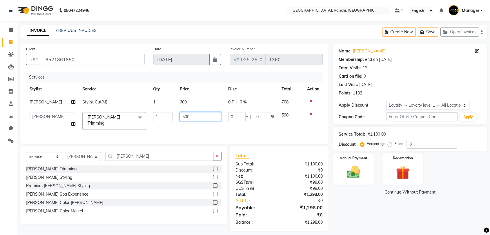
click at [182, 117] on input "500" at bounding box center [200, 116] width 42 height 9
type input "300"
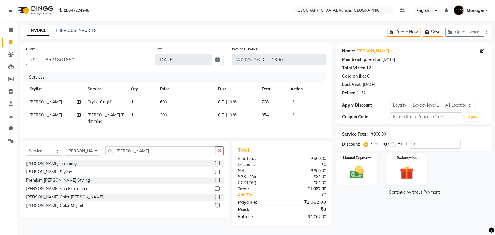
click at [186, 140] on div "Client +91 8521861850 Date 01-09-2025 Invoice Number V/2025 V/2025-26 1360 Serv…" at bounding box center [176, 134] width 320 height 182
click at [420, 108] on select "Select Membership → MO Membership Card 1000(20%) Loyalty → Loyalty level 1 → Al…" at bounding box center [432, 105] width 84 height 9
select select "2: Object"
click at [390, 101] on select "Select Membership → MO Membership Card 1000(20%) Loyalty → Loyalty level 1 → Al…" at bounding box center [432, 105] width 84 height 9
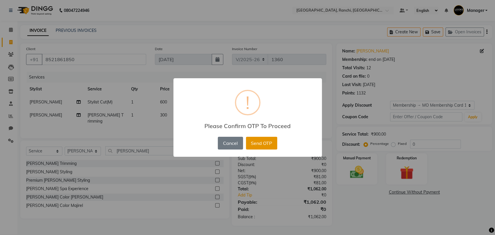
click at [252, 143] on button "Send OTP" at bounding box center [261, 143] width 31 height 13
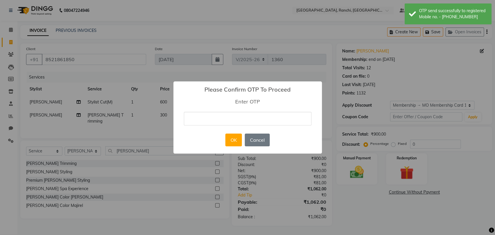
click at [235, 119] on input "text" at bounding box center [247, 119] width 127 height 14
type input "4651"
click at [233, 141] on button "OK" at bounding box center [233, 140] width 17 height 13
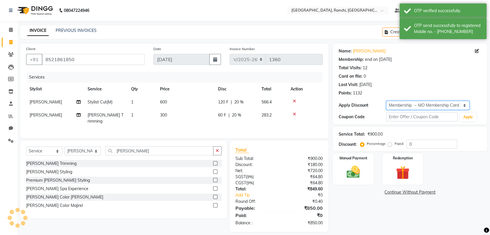
type input "20"
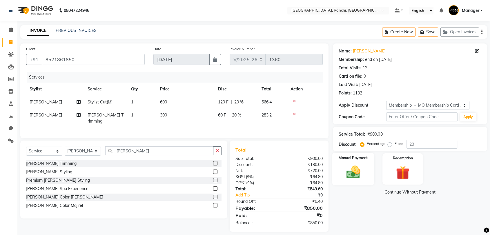
click at [357, 169] on img at bounding box center [353, 172] width 23 height 16
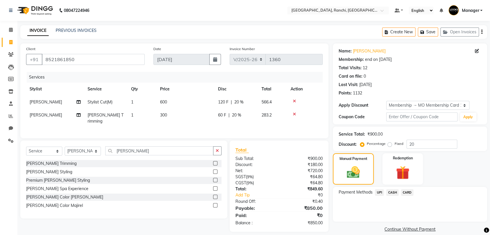
click at [377, 191] on span "UPI" at bounding box center [379, 192] width 9 height 7
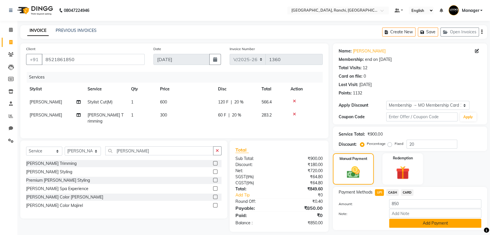
click at [404, 222] on button "Add Payment" at bounding box center [435, 223] width 92 height 9
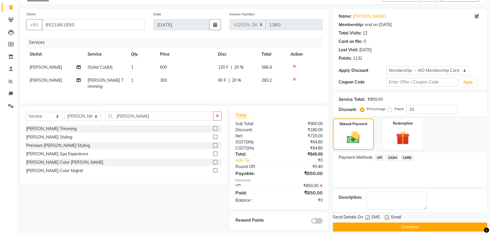
scroll to position [39, 0]
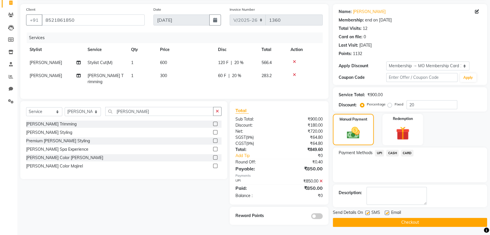
click at [391, 221] on button "Checkout" at bounding box center [410, 222] width 154 height 9
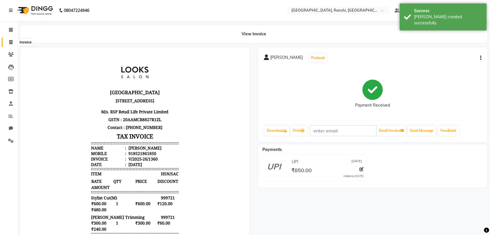
click at [11, 41] on icon at bounding box center [10, 42] width 3 height 4
select select "6463"
select select "service"
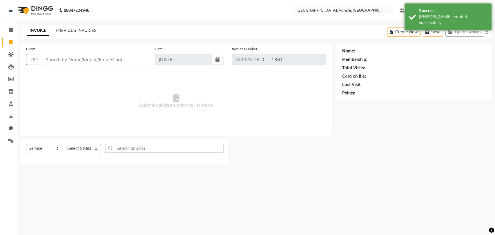
click at [76, 31] on link "PREVIOUS INVOICES" at bounding box center [76, 30] width 41 height 5
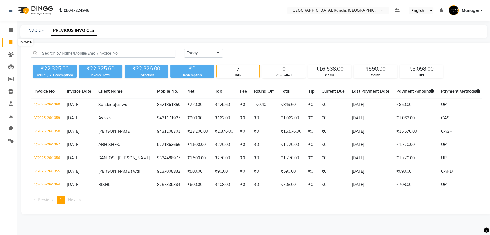
click at [8, 42] on span at bounding box center [11, 42] width 10 height 7
select select "service"
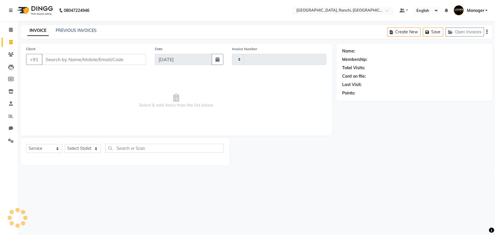
type input "1361"
select select "6463"
click at [74, 32] on link "PREVIOUS INVOICES" at bounding box center [76, 30] width 41 height 5
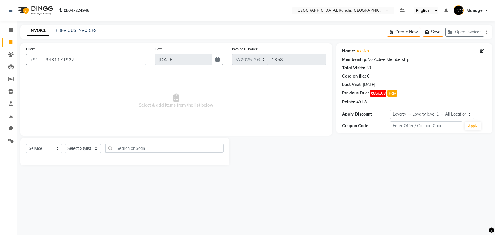
select select "6463"
select select "service"
select select "1: Object"
click at [90, 27] on div "INVOICE PREVIOUS INVOICES Create New Save Open Invoices" at bounding box center [255, 32] width 471 height 14
click at [86, 30] on link "PREVIOUS INVOICES" at bounding box center [76, 30] width 41 height 5
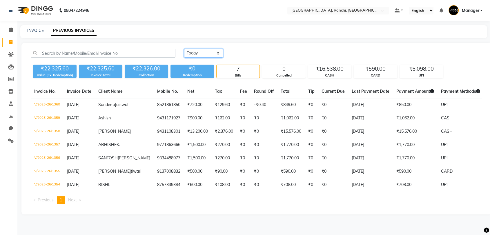
click at [195, 54] on select "Today Yesterday Custom Range" at bounding box center [203, 53] width 39 height 9
select select "range"
click at [184, 49] on select "Today Yesterday Custom Range" at bounding box center [203, 53] width 39 height 9
click at [255, 54] on input "01-09-2025" at bounding box center [250, 53] width 41 height 8
select select "9"
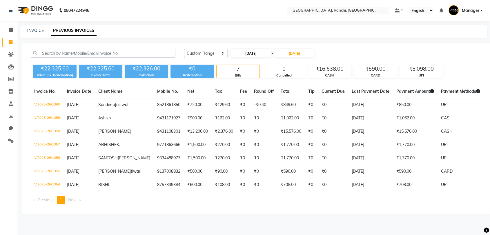
select select "2025"
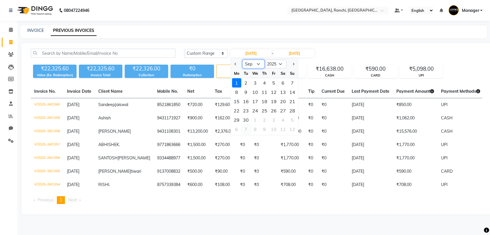
drag, startPoint x: 255, startPoint y: 65, endPoint x: 250, endPoint y: 127, distance: 62.2
click at [250, 127] on ngb-datepicker "Jan Feb Mar Apr May Jun Jul Aug Sep Oct Nov Dec 2015 2016 2017 2018 2019 2020 2…" at bounding box center [264, 96] width 68 height 77
select select "8"
click at [242, 60] on select "Jan Feb Mar Apr May Jun Jul Aug Sep Oct Nov Dec" at bounding box center [253, 64] width 22 height 9
click at [286, 120] on div "30" at bounding box center [282, 119] width 9 height 9
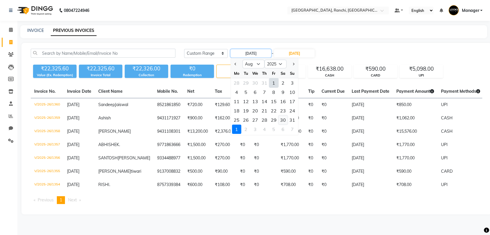
type input "30-08-2025"
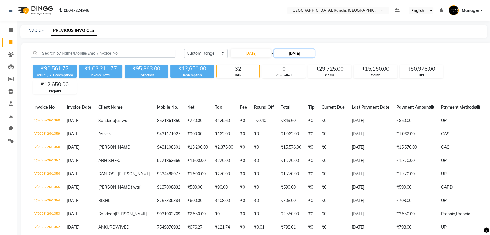
click at [298, 51] on input "[DATE]" at bounding box center [294, 53] width 41 height 8
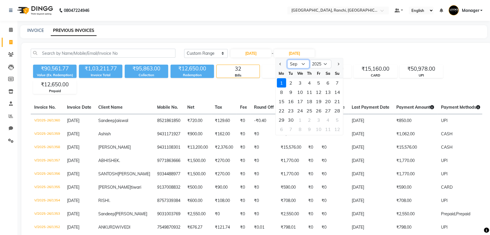
click at [293, 66] on select "Aug Sep Oct Nov Dec" at bounding box center [298, 64] width 22 height 9
select select "8"
click at [287, 60] on select "Aug Sep Oct Nov Dec" at bounding box center [298, 64] width 22 height 9
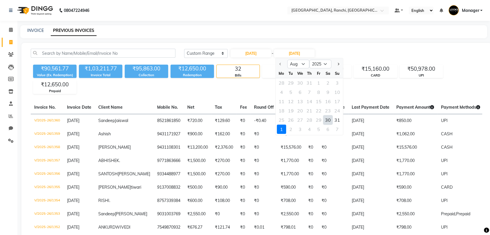
click at [327, 121] on div "30" at bounding box center [327, 119] width 9 height 9
type input "30-08-2025"
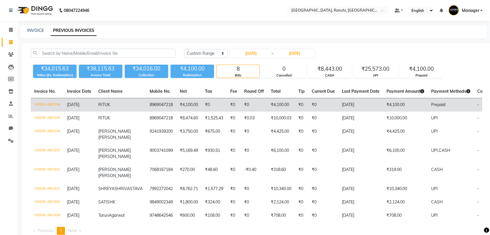
click at [52, 108] on td "V/2025-26/1336" at bounding box center [47, 105] width 33 height 14
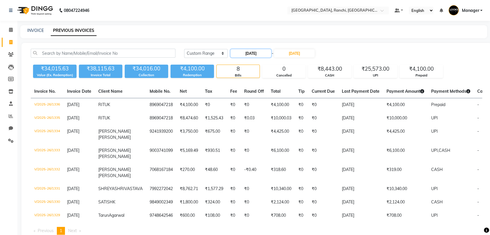
click at [252, 54] on input "30-08-2025" at bounding box center [250, 53] width 41 height 8
select select "8"
select select "2025"
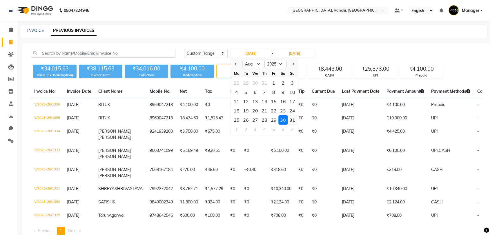
click at [290, 119] on div "31" at bounding box center [291, 119] width 9 height 9
type input "31-08-2025"
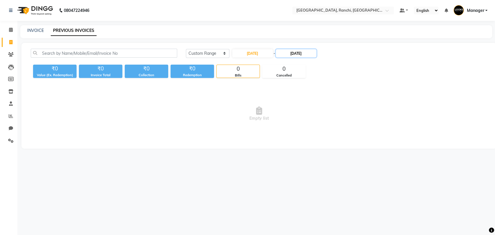
click at [298, 52] on input "30-08-2025" at bounding box center [296, 53] width 41 height 8
click at [337, 119] on div "31" at bounding box center [338, 119] width 9 height 9
type input "31-08-2025"
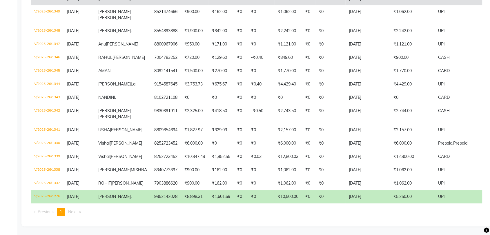
scroll to position [209, 0]
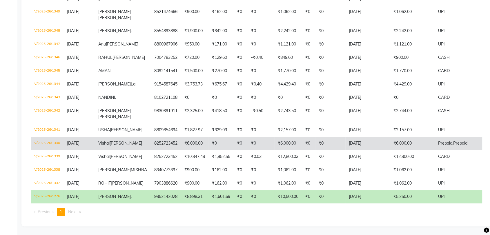
click at [151, 137] on td "8252723452" at bounding box center [166, 143] width 30 height 13
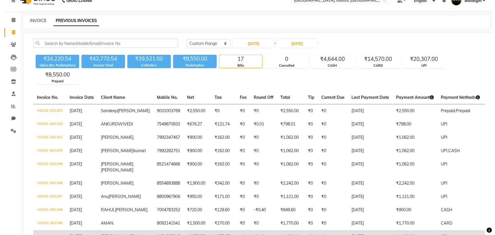
scroll to position [0, 0]
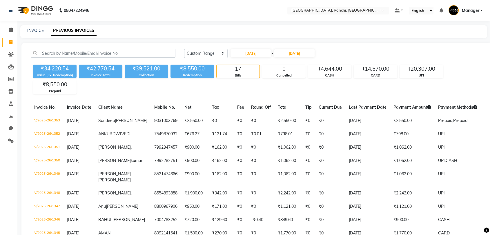
click at [11, 41] on icon at bounding box center [10, 42] width 3 height 4
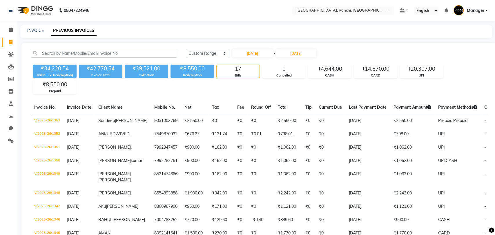
select select "6463"
select select "service"
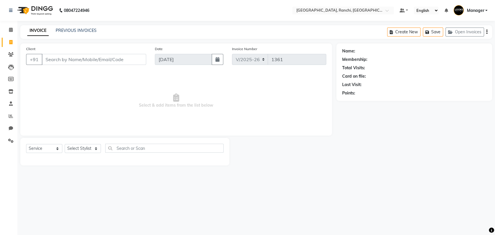
click at [76, 34] on div "INVOICE PREVIOUS INVOICES Create New Save Open Invoices" at bounding box center [255, 32] width 471 height 14
click at [74, 30] on link "PREVIOUS INVOICES" at bounding box center [76, 30] width 41 height 5
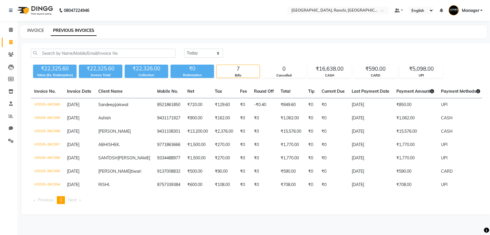
click at [38, 29] on link "INVOICE" at bounding box center [35, 30] width 17 height 5
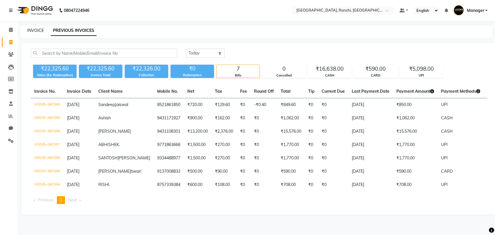
select select "6463"
select select "service"
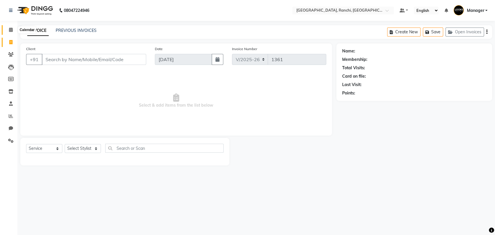
click at [12, 30] on icon at bounding box center [11, 30] width 4 height 4
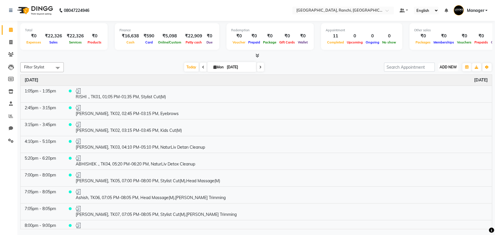
click at [440, 67] on span "ADD NEW" at bounding box center [447, 67] width 17 height 4
click at [433, 94] on link "Add Expense" at bounding box center [435, 94] width 46 height 8
select select "1"
select select "5485"
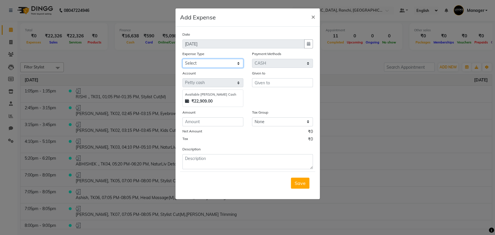
click at [198, 61] on select "Select Bank Deposit Blinkit Cash Handover CLIENT Client ordered food Client Ref…" at bounding box center [212, 63] width 61 height 9
select select "19731"
click at [182, 59] on select "Select Bank Deposit Blinkit Cash Handover CLIENT Client ordered food Client Ref…" at bounding box center [212, 63] width 61 height 9
click at [271, 84] on input "text" at bounding box center [282, 82] width 61 height 9
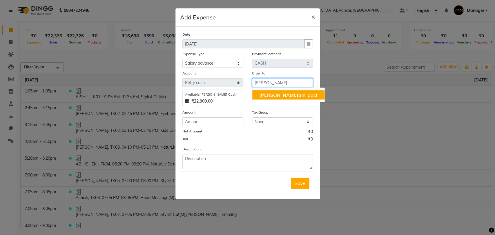
click at [275, 95] on ngb-highlight "Gaut am_pdct" at bounding box center [288, 95] width 58 height 6
type input "Gautam_pdct"
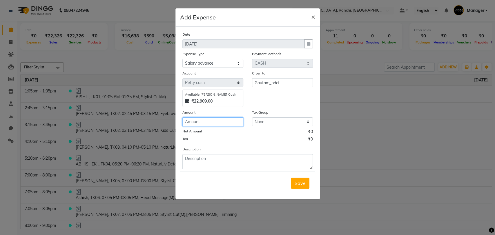
click at [201, 122] on input "number" at bounding box center [212, 121] width 61 height 9
type input "6000"
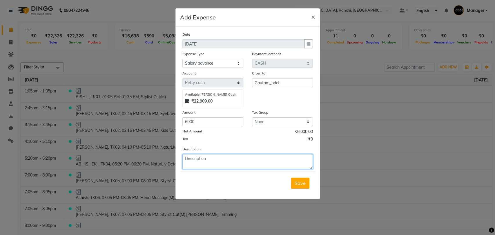
click at [197, 159] on textarea at bounding box center [247, 161] width 130 height 15
type textarea "SALARY ADV. PAID TO GAUTAM"
click at [299, 183] on span "Save" at bounding box center [299, 183] width 11 height 6
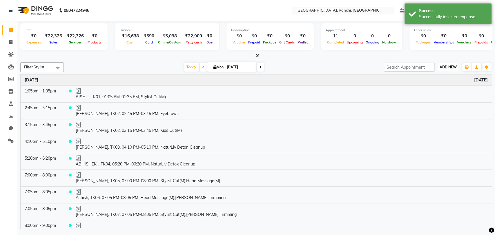
click at [450, 68] on span "ADD NEW" at bounding box center [447, 67] width 17 height 4
click at [441, 92] on link "Add Expense" at bounding box center [435, 94] width 46 height 8
select select "1"
select select "5485"
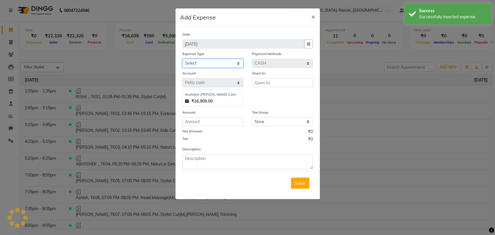
click at [196, 61] on select "Select Bank Deposit Blinkit Cash Handover CLIENT Client ordered food Client Ref…" at bounding box center [212, 63] width 61 height 9
select select "19731"
click at [182, 59] on select "Select Bank Deposit Blinkit Cash Handover CLIENT Client ordered food Client Ref…" at bounding box center [212, 63] width 61 height 9
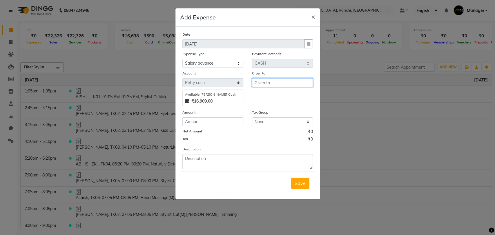
click at [285, 84] on input "text" at bounding box center [282, 82] width 61 height 9
type input "ABHISHEK"
click at [191, 122] on input "number" at bounding box center [212, 121] width 61 height 9
type input "3000"
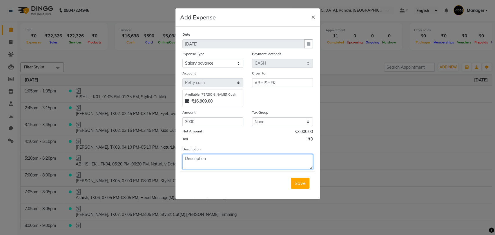
click at [197, 162] on textarea at bounding box center [247, 161] width 130 height 15
type textarea "SALARY ADV PAID TO ABHISHEK"
click at [301, 185] on span "Save" at bounding box center [299, 183] width 11 height 6
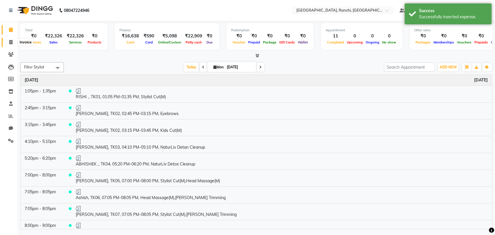
click at [10, 41] on icon at bounding box center [10, 42] width 3 height 4
select select "6463"
select select "service"
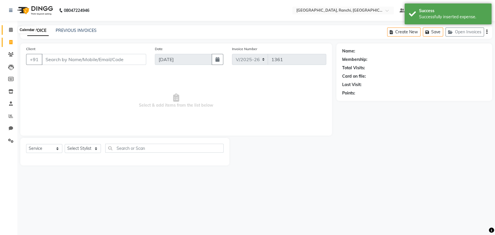
click at [12, 28] on icon at bounding box center [11, 30] width 4 height 4
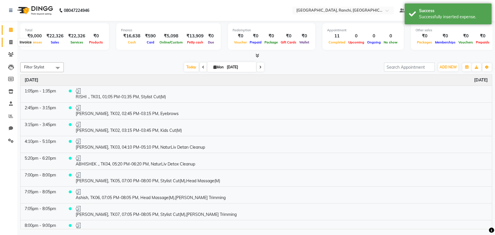
click at [9, 42] on icon at bounding box center [10, 42] width 3 height 4
select select "6463"
select select "service"
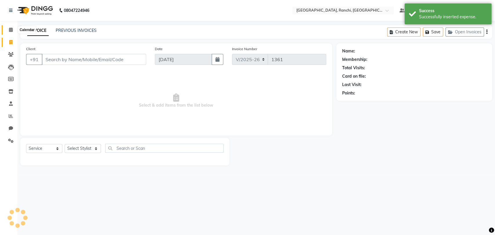
click at [10, 31] on icon at bounding box center [11, 30] width 4 height 4
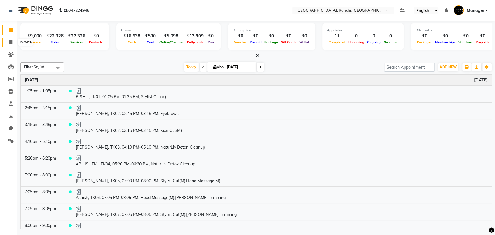
click at [12, 43] on icon at bounding box center [10, 42] width 3 height 4
select select "service"
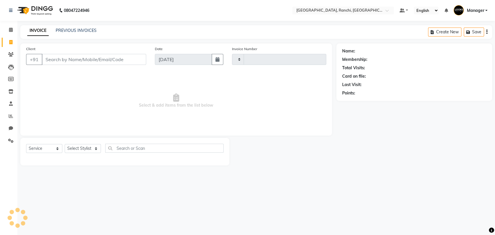
type input "1361"
select select "6463"
click at [72, 31] on link "PREVIOUS INVOICES" at bounding box center [76, 30] width 41 height 5
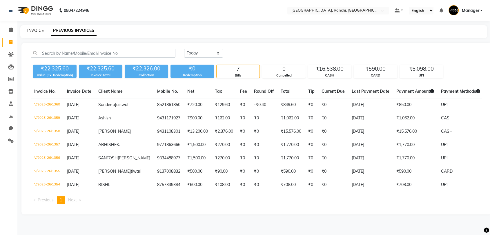
click at [34, 30] on link "INVOICE" at bounding box center [35, 30] width 17 height 5
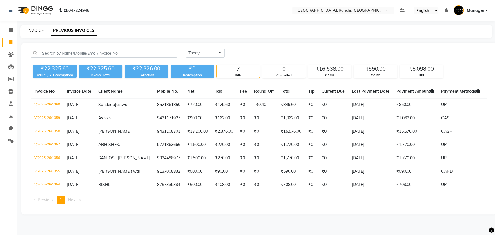
select select "6463"
select select "service"
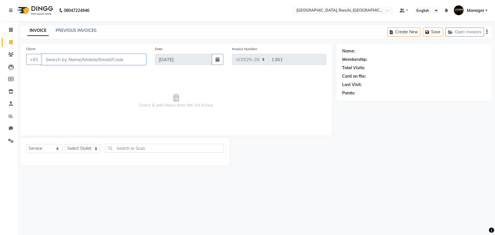
click at [72, 61] on input "Client" at bounding box center [94, 59] width 104 height 11
click at [89, 150] on select "Select Stylist Aman Anjana COUNTER_SALES Gautam_pdct Lokesh Manager Pravin Priy…" at bounding box center [83, 148] width 36 height 9
select select "67982"
click at [65, 144] on select "Select Stylist Aman Anjana COUNTER_SALES Gautam_pdct Lokesh Manager Pravin Priy…" at bounding box center [83, 148] width 36 height 9
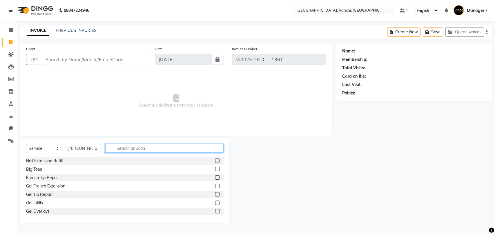
click at [132, 148] on input "text" at bounding box center [164, 148] width 118 height 9
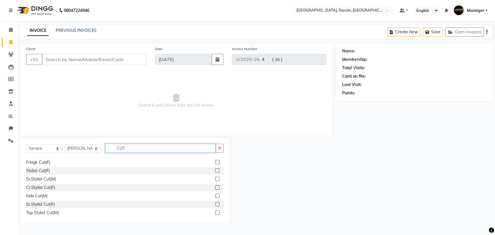
type input "CUT"
click at [215, 204] on label at bounding box center [217, 204] width 4 height 4
click at [215, 204] on input "checkbox" at bounding box center [217, 205] width 4 height 4
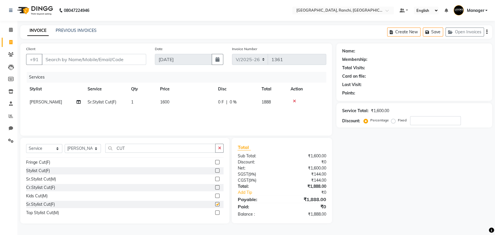
click at [215, 204] on label at bounding box center [217, 204] width 4 height 4
click at [215, 204] on input "checkbox" at bounding box center [217, 205] width 4 height 4
checkbox input "false"
click at [163, 103] on span "1600" at bounding box center [164, 101] width 9 height 5
select select "67982"
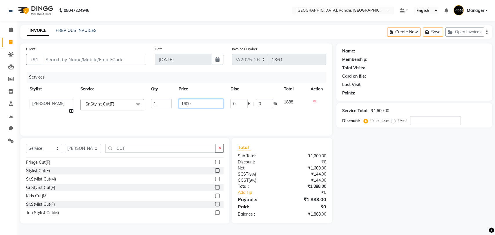
click at [185, 102] on input "1600" at bounding box center [200, 103] width 45 height 9
type input "900"
click at [210, 133] on div "Client +91 Date 01-09-2025 Invoice Number V/2025 V/2025-26 1361 Services Stylis…" at bounding box center [175, 89] width 311 height 92
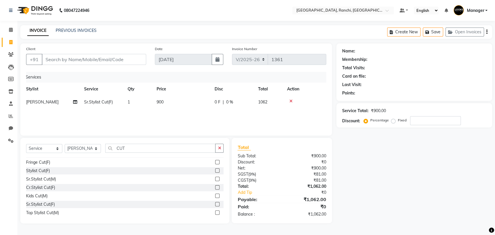
scroll to position [0, 4]
drag, startPoint x: 323, startPoint y: 127, endPoint x: 406, endPoint y: 165, distance: 90.9
click at [406, 165] on div "Name: Membership: Total Visits: Card on file: Last Visit: Points: Service Total…" at bounding box center [416, 133] width 160 height 180
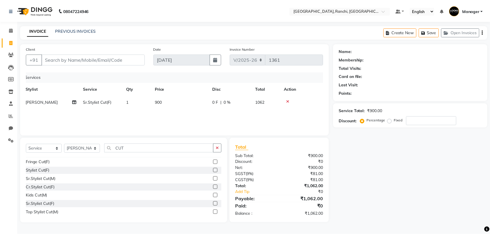
scroll to position [0, 0]
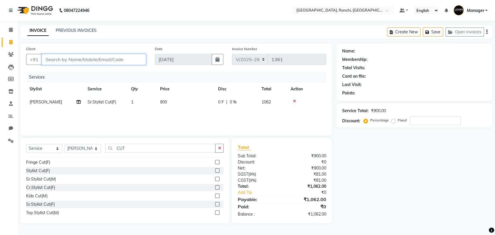
click at [107, 59] on input "Client" at bounding box center [94, 59] width 104 height 11
click at [77, 30] on link "PREVIOUS INVOICES" at bounding box center [76, 30] width 41 height 5
click at [74, 61] on input "Client" at bounding box center [94, 59] width 104 height 11
type input "9"
type input "0"
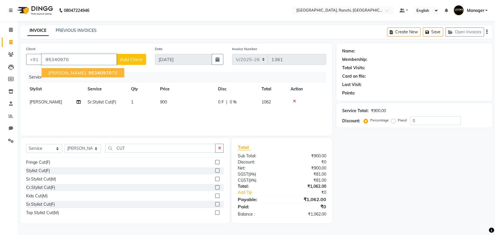
click at [88, 73] on span "95340970" at bounding box center [99, 73] width 23 height 6
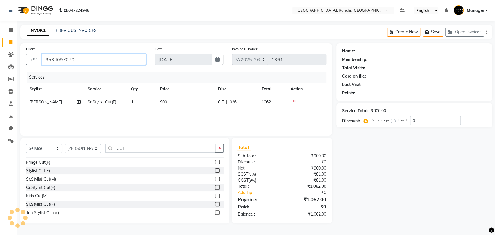
type input "9534097070"
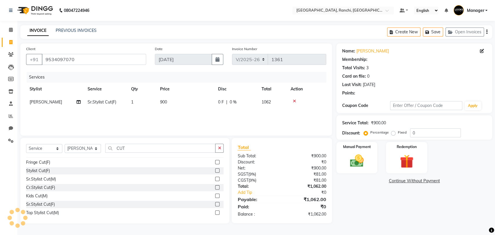
select select "1: Object"
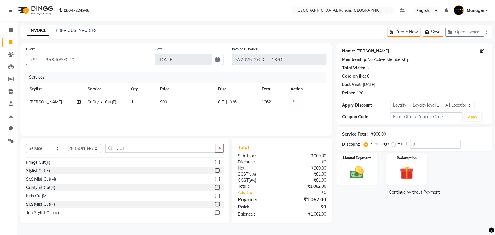
click at [359, 50] on link "[PERSON_NAME]" at bounding box center [372, 51] width 32 height 6
click at [361, 173] on img at bounding box center [356, 172] width 23 height 16
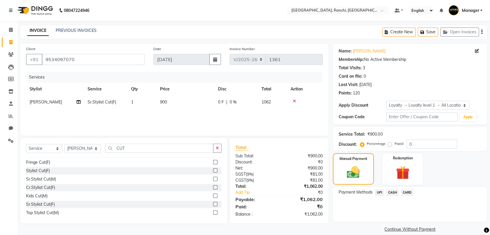
click at [379, 191] on span "UPI" at bounding box center [379, 192] width 9 height 7
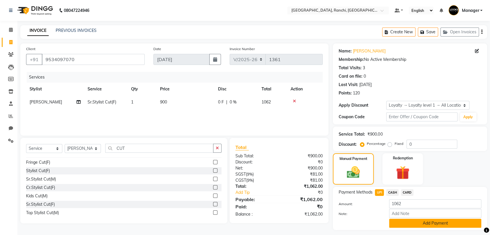
click at [408, 224] on button "Add Payment" at bounding box center [435, 223] width 92 height 9
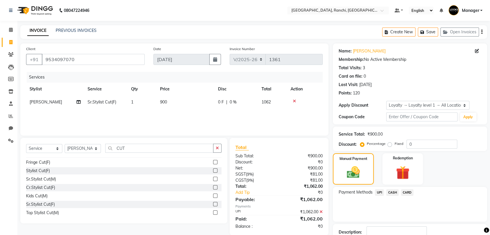
scroll to position [39, 0]
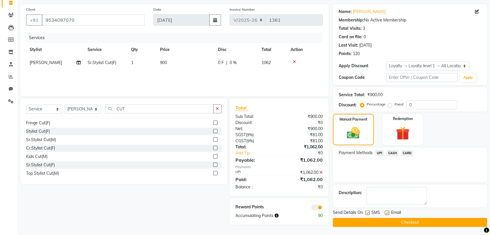
click at [407, 223] on button "Checkout" at bounding box center [410, 222] width 154 height 9
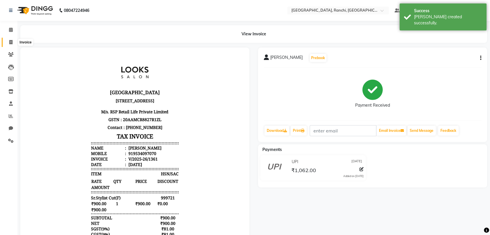
click at [12, 41] on span at bounding box center [11, 42] width 10 height 7
select select "6463"
select select "service"
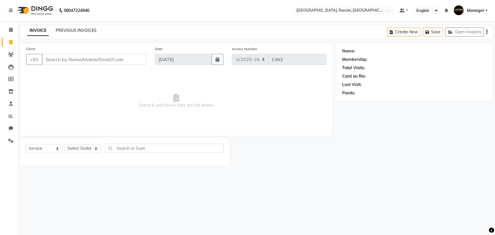
click at [81, 32] on link "PREVIOUS INVOICES" at bounding box center [76, 30] width 41 height 5
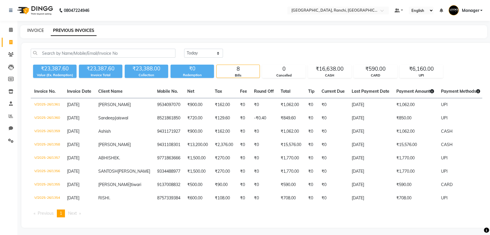
click at [34, 30] on link "INVOICE" at bounding box center [35, 30] width 17 height 5
select select "6463"
select select "service"
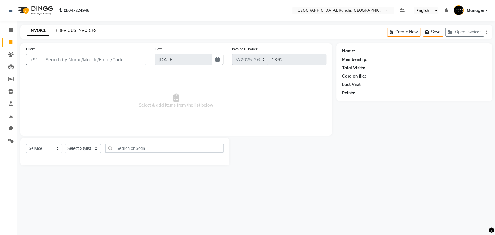
click at [72, 30] on link "PREVIOUS INVOICES" at bounding box center [76, 30] width 41 height 5
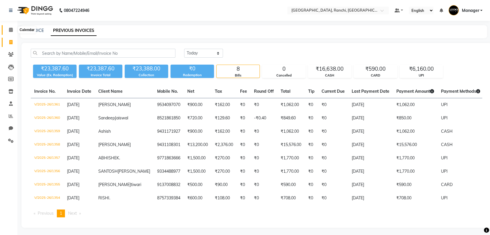
click at [7, 30] on span at bounding box center [11, 30] width 10 height 7
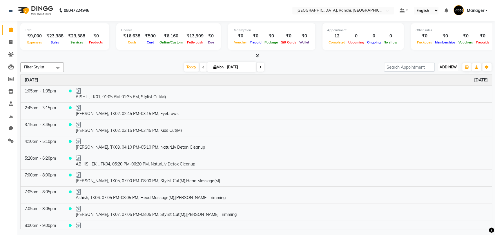
click at [451, 68] on span "ADD NEW" at bounding box center [447, 67] width 17 height 4
click at [433, 91] on link "Add Expense" at bounding box center [435, 94] width 46 height 8
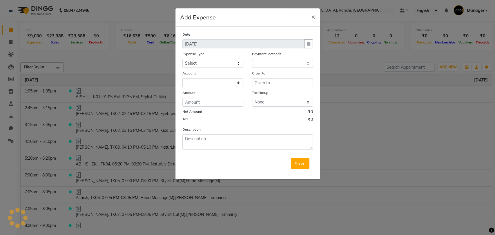
select select "1"
select select "5485"
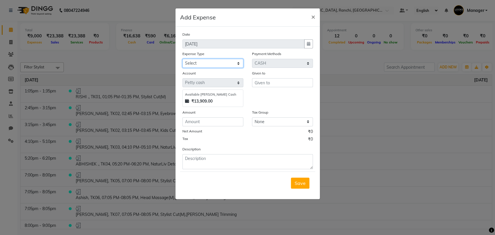
click at [207, 63] on select "Select Bank Deposit Blinkit Cash Handover CLIENT Client ordered food Client Ref…" at bounding box center [212, 63] width 61 height 9
select select "21975"
click at [182, 59] on select "Select Bank Deposit Blinkit Cash Handover CLIENT Client ordered food Client Ref…" at bounding box center [212, 63] width 61 height 9
click at [271, 81] on input "text" at bounding box center [282, 82] width 61 height 9
type input "RANJIT"
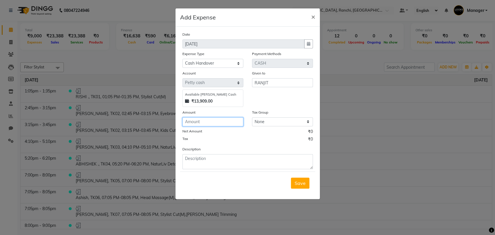
click at [205, 122] on input "number" at bounding box center [212, 121] width 61 height 9
type input "5"
type input "8000"
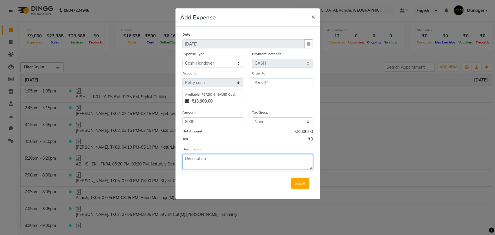
click at [193, 164] on textarea at bounding box center [247, 161] width 130 height 15
type textarea "CASH HANDOVER TO [PERSON_NAME]"
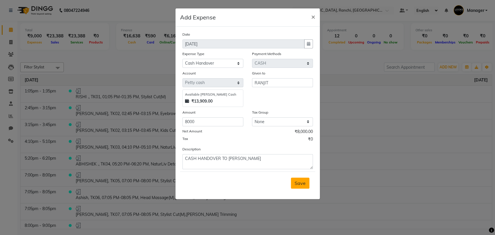
click at [298, 184] on span "Save" at bounding box center [299, 183] width 11 height 6
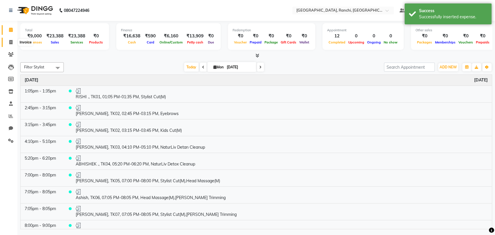
click at [11, 43] on icon at bounding box center [10, 42] width 3 height 4
select select "service"
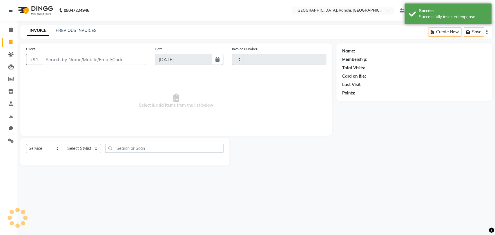
type input "1362"
select select "6463"
click at [10, 29] on icon at bounding box center [11, 30] width 4 height 4
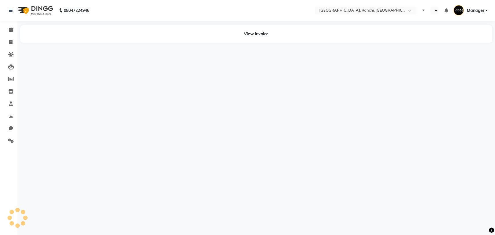
select select "en"
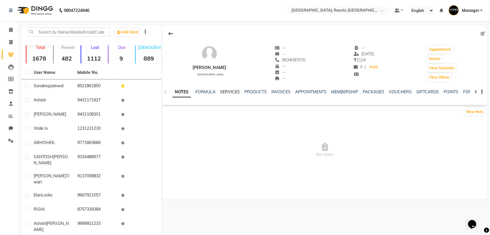
click at [225, 90] on link "SERVICES" at bounding box center [230, 91] width 20 height 5
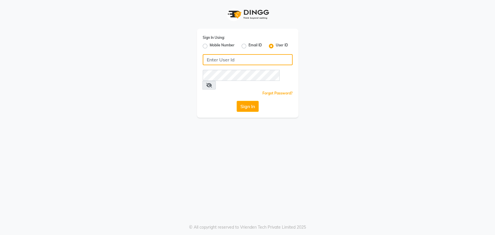
click at [227, 57] on input "Username" at bounding box center [248, 59] width 90 height 11
type input "e2829-01"
click at [245, 101] on button "Sign In" at bounding box center [247, 106] width 22 height 11
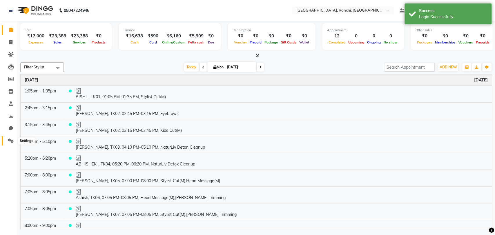
click at [10, 140] on icon at bounding box center [11, 141] width 6 height 4
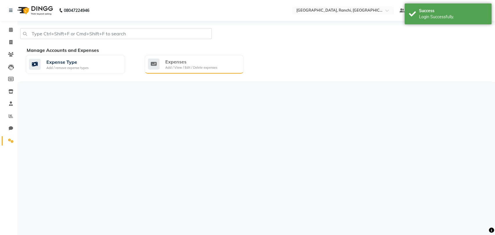
click at [200, 58] on div "Expenses" at bounding box center [191, 61] width 52 height 7
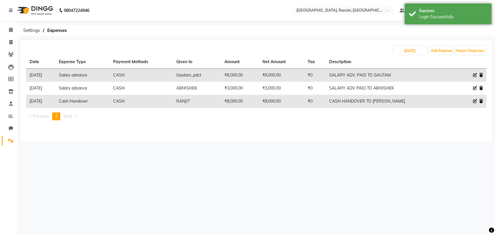
click at [474, 101] on icon at bounding box center [475, 101] width 4 height 4
select select "21975"
select select "1"
select select "5485"
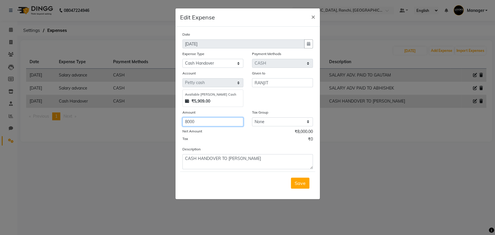
click at [203, 125] on input "8000" at bounding box center [212, 121] width 61 height 9
type input "8"
type input "12000"
click at [302, 181] on span "Save" at bounding box center [299, 183] width 11 height 6
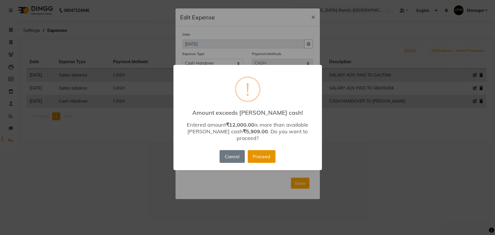
click at [254, 153] on button "Proceed" at bounding box center [261, 156] width 28 height 13
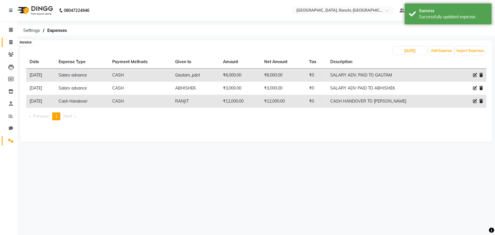
click at [10, 41] on icon at bounding box center [10, 42] width 3 height 4
select select "service"
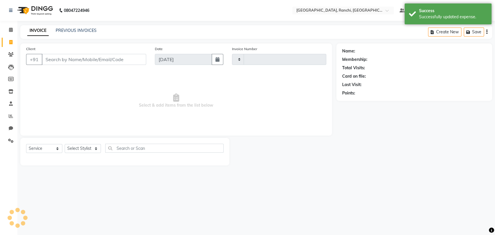
type input "1362"
select select "6463"
click at [70, 30] on link "PREVIOUS INVOICES" at bounding box center [76, 30] width 41 height 5
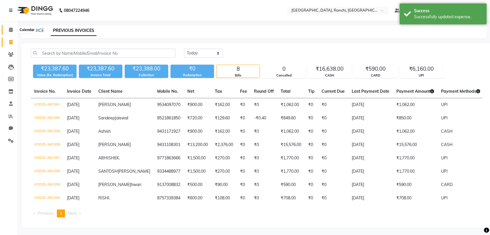
click at [8, 28] on span at bounding box center [11, 30] width 10 height 7
